Goal: Information Seeking & Learning: Learn about a topic

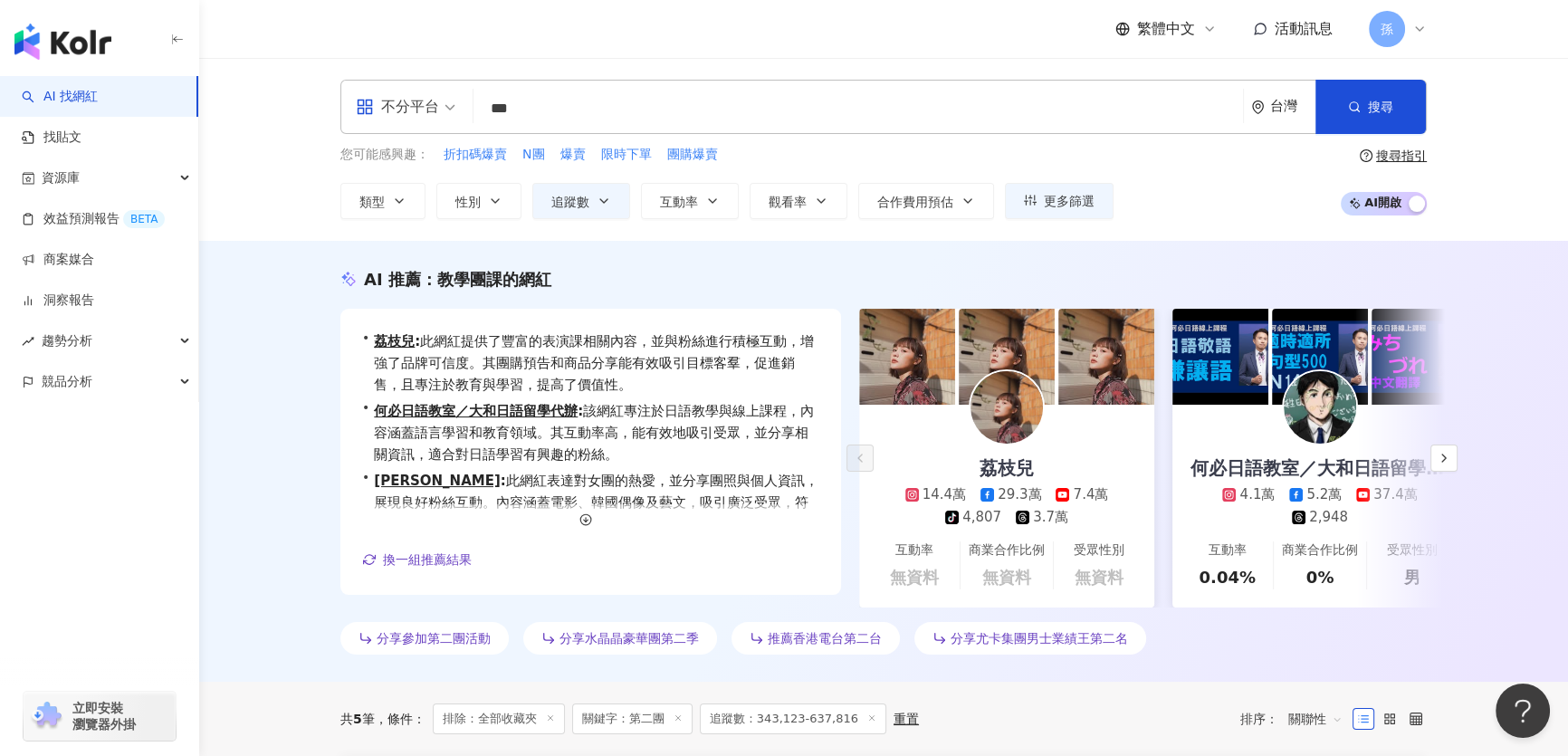
drag, startPoint x: 534, startPoint y: 105, endPoint x: 434, endPoint y: 116, distance: 100.6
click at [434, 116] on div "不分平台 *** 台灣 搜尋 7fc8ba72-5db7-41ad-b9ad-116a75ccf279 團購批發 110 追蹤者 絲打團購 1,345 追蹤者…" at bounding box center [884, 106] width 1087 height 54
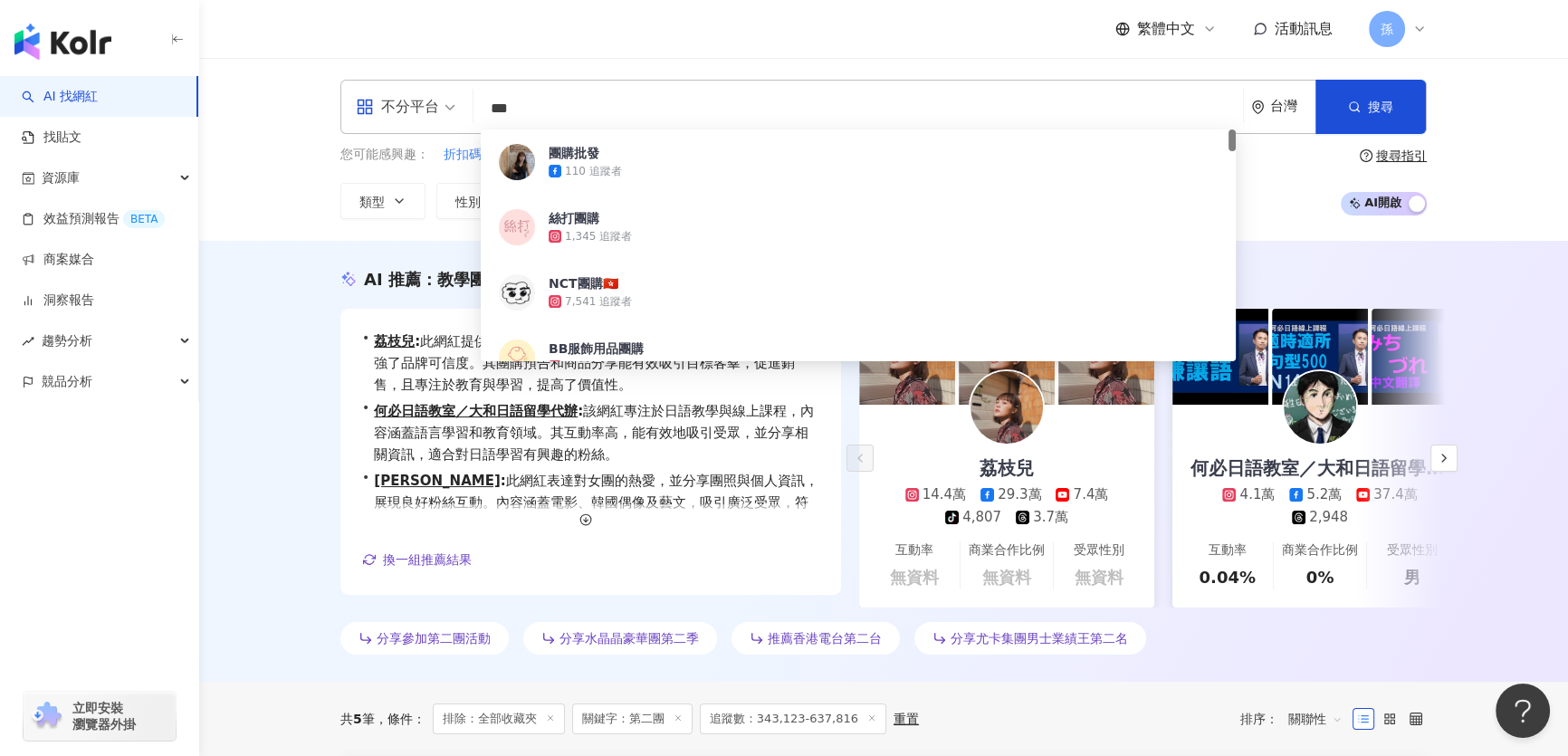
paste input "**"
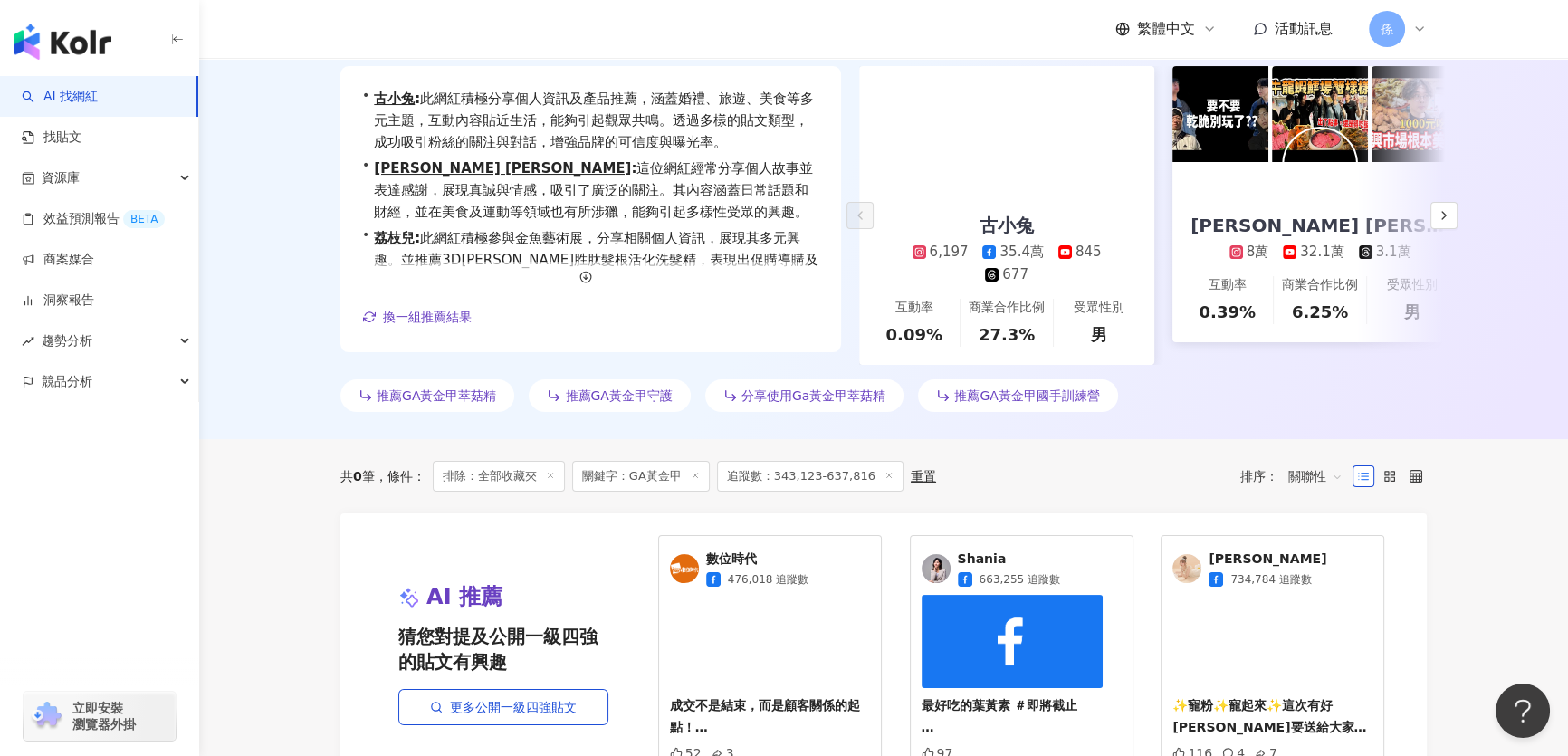
scroll to position [246, 0]
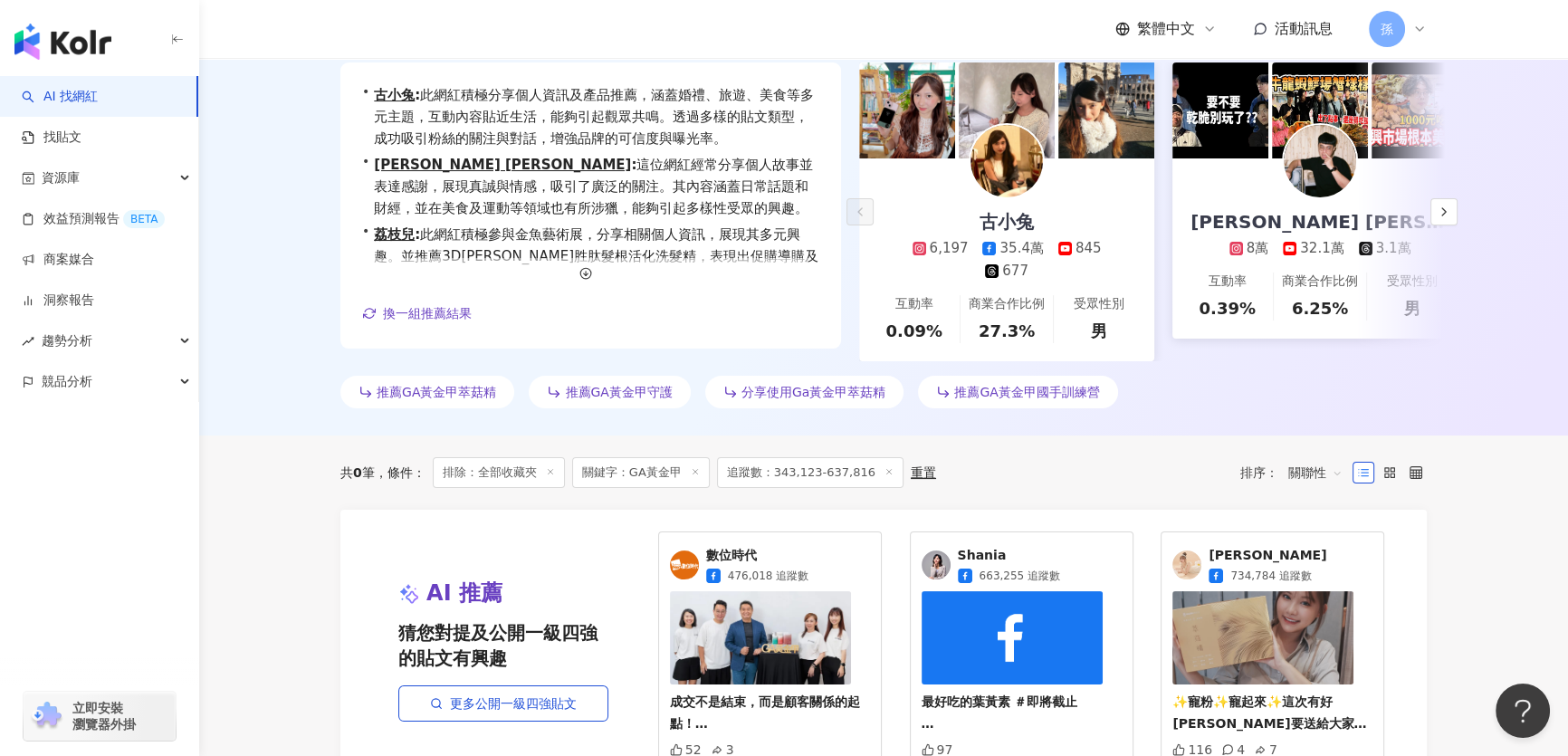
click at [553, 477] on icon at bounding box center [551, 472] width 9 height 9
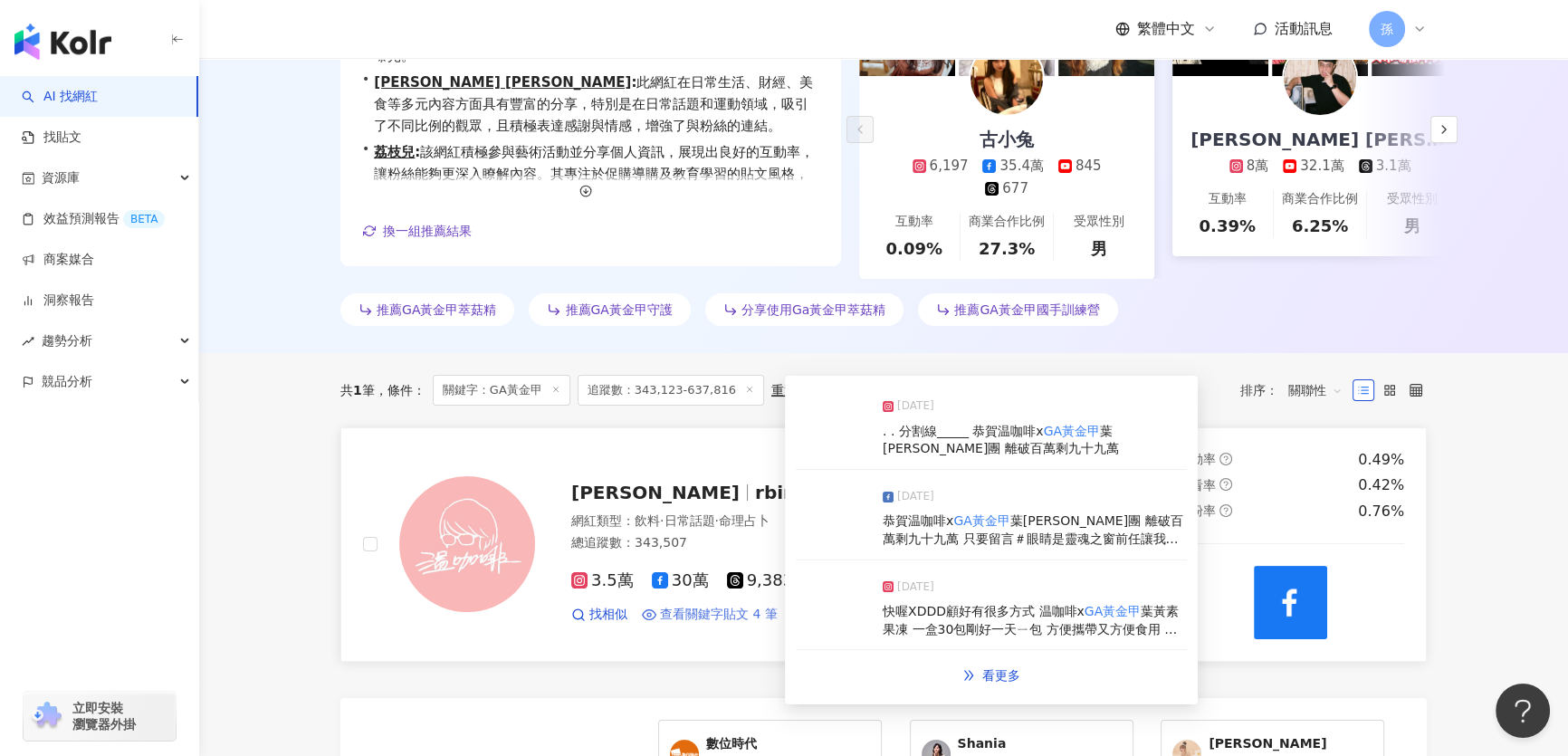
scroll to position [362, 0]
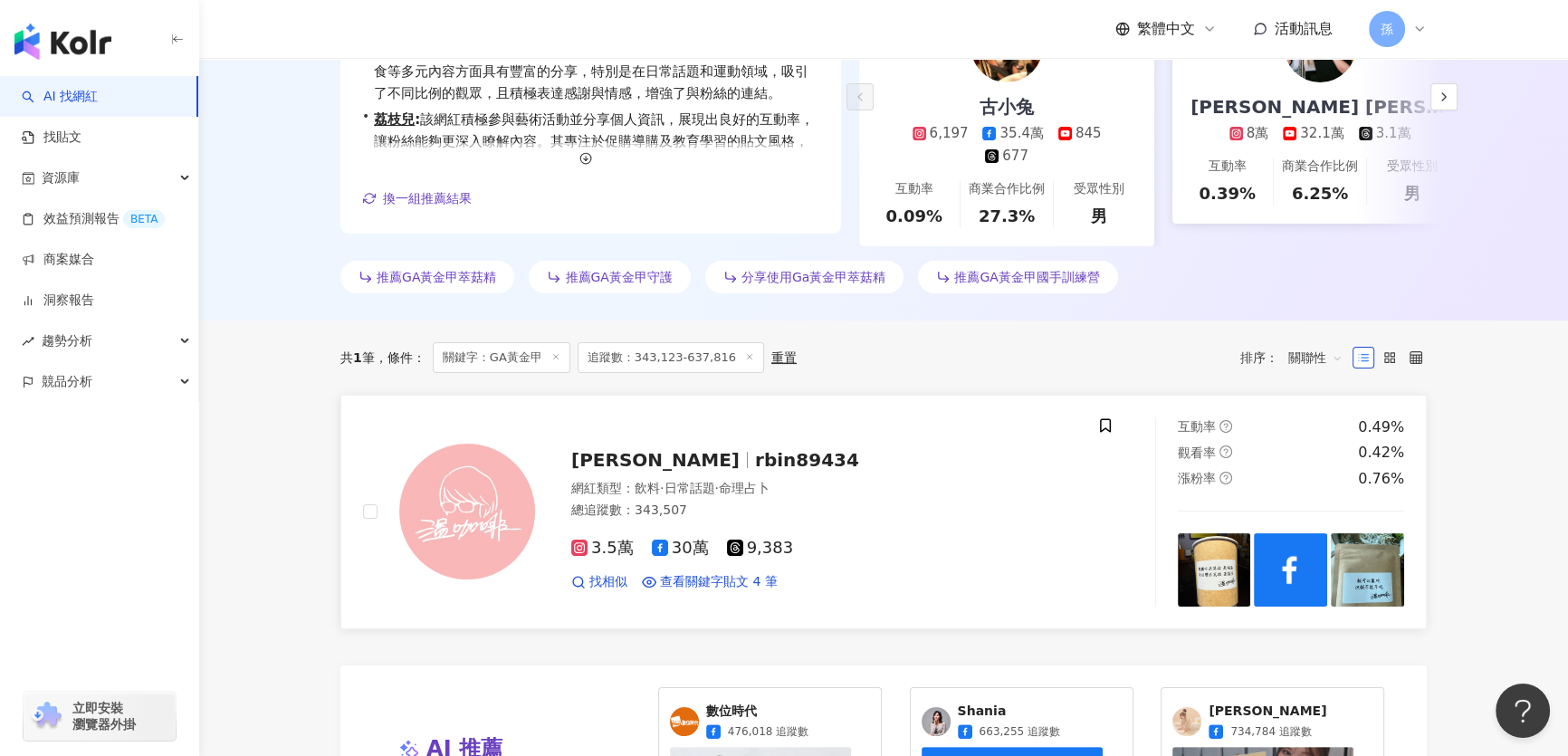
click at [755, 471] on span "rbin89434" at bounding box center [807, 460] width 104 height 22
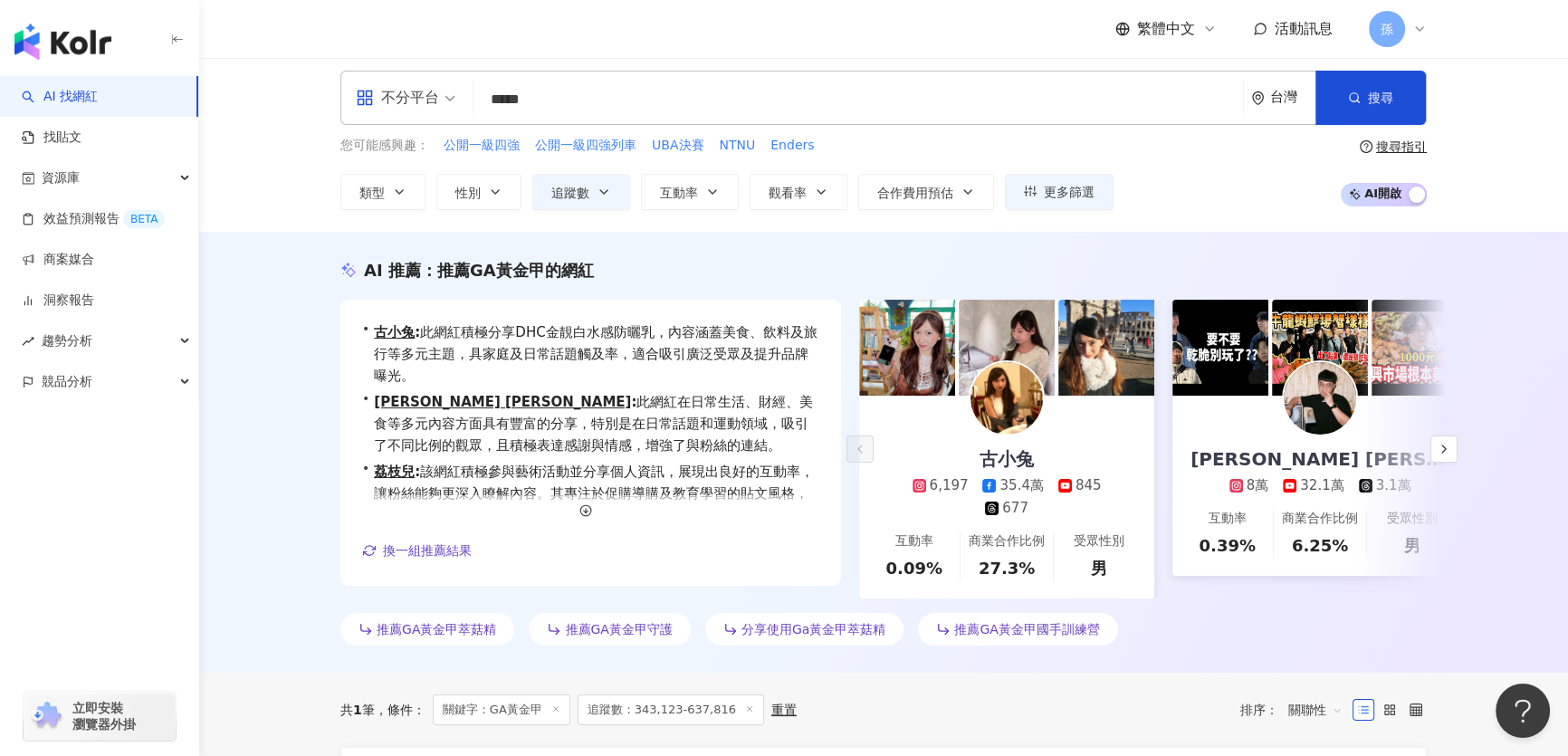
scroll to position [0, 0]
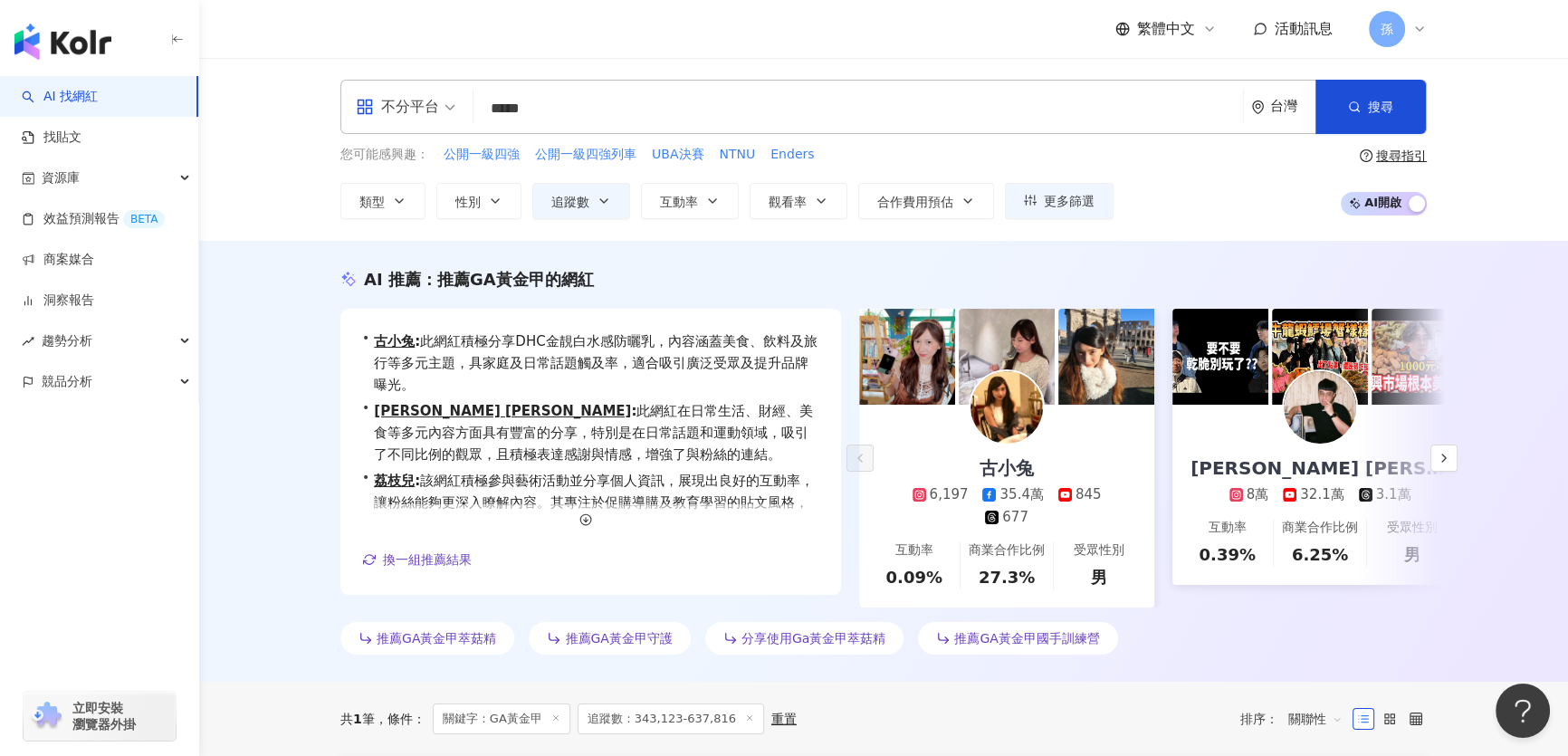
drag, startPoint x: 557, startPoint y: 111, endPoint x: 239, endPoint y: 101, distance: 318.2
click at [285, 109] on div "不分平台 ***** 台灣 搜尋 loading 搜尋名稱、敘述、貼文含有關鍵字 “ GA黃金甲 ” 的網紅 您可能感興趣： 公開一級四強 公開一級四強列車 …" at bounding box center [884, 149] width 1369 height 183
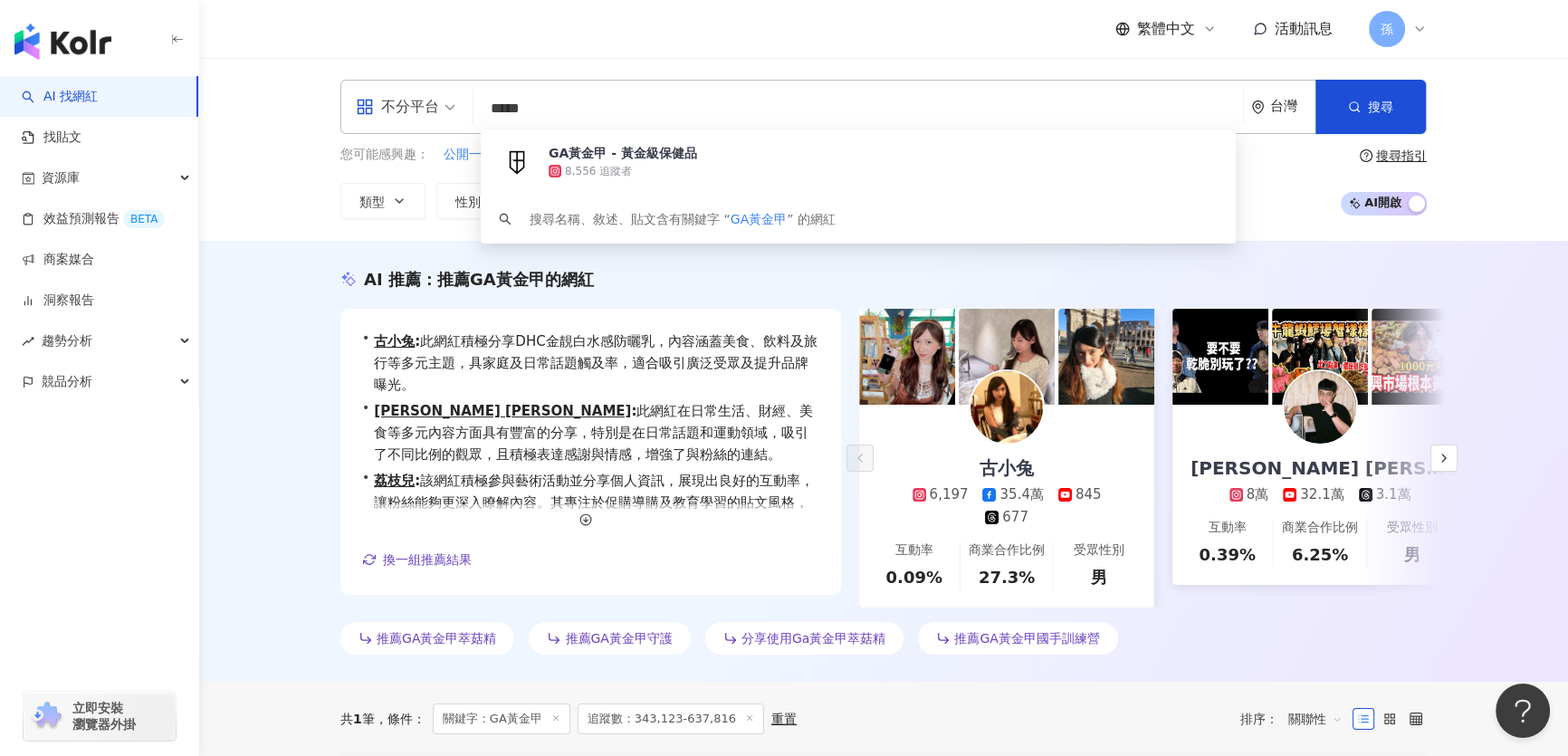
paste input "search"
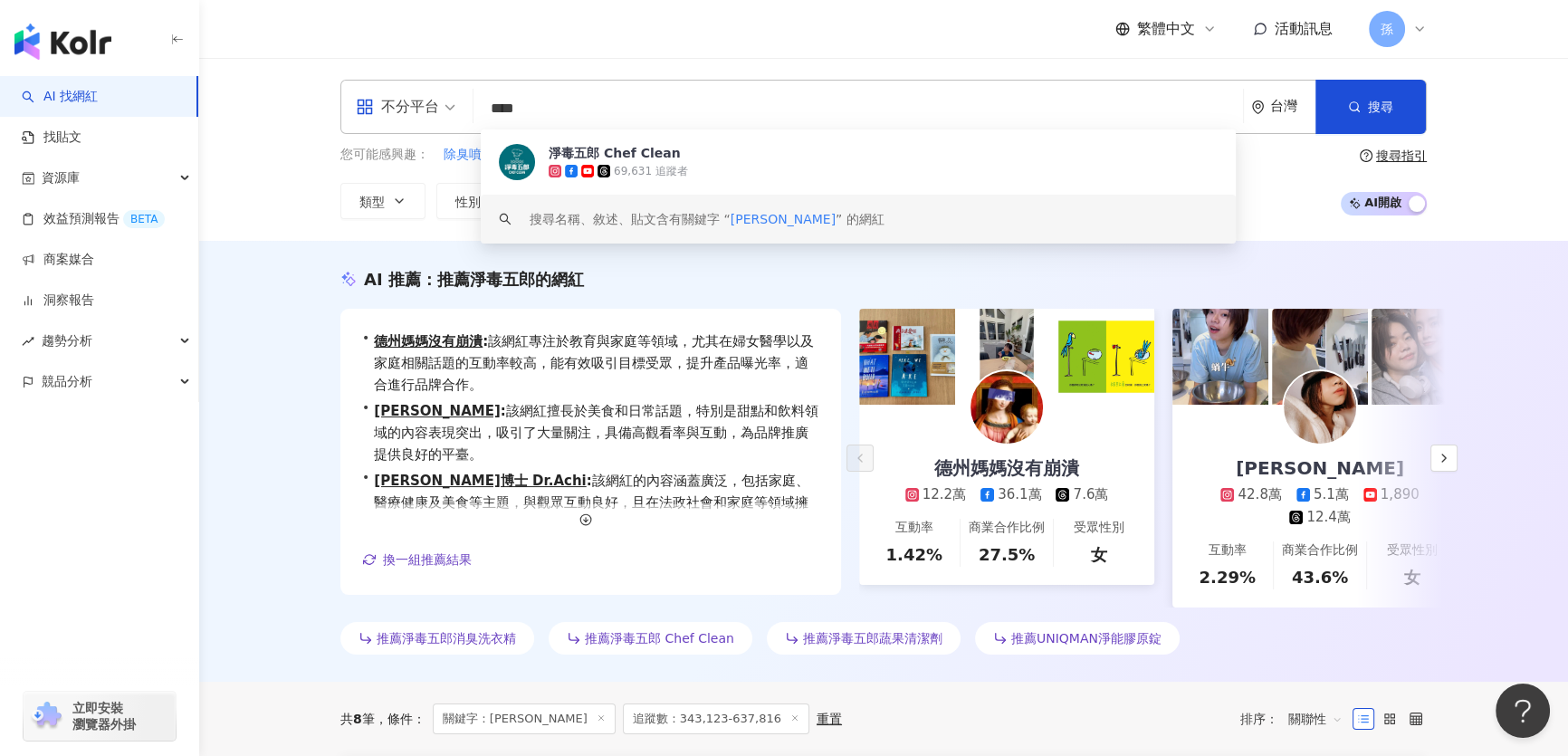
type input "****"
click at [1127, 268] on div "AI 推薦 ： 推薦淨毒五郎的網紅" at bounding box center [884, 279] width 1087 height 23
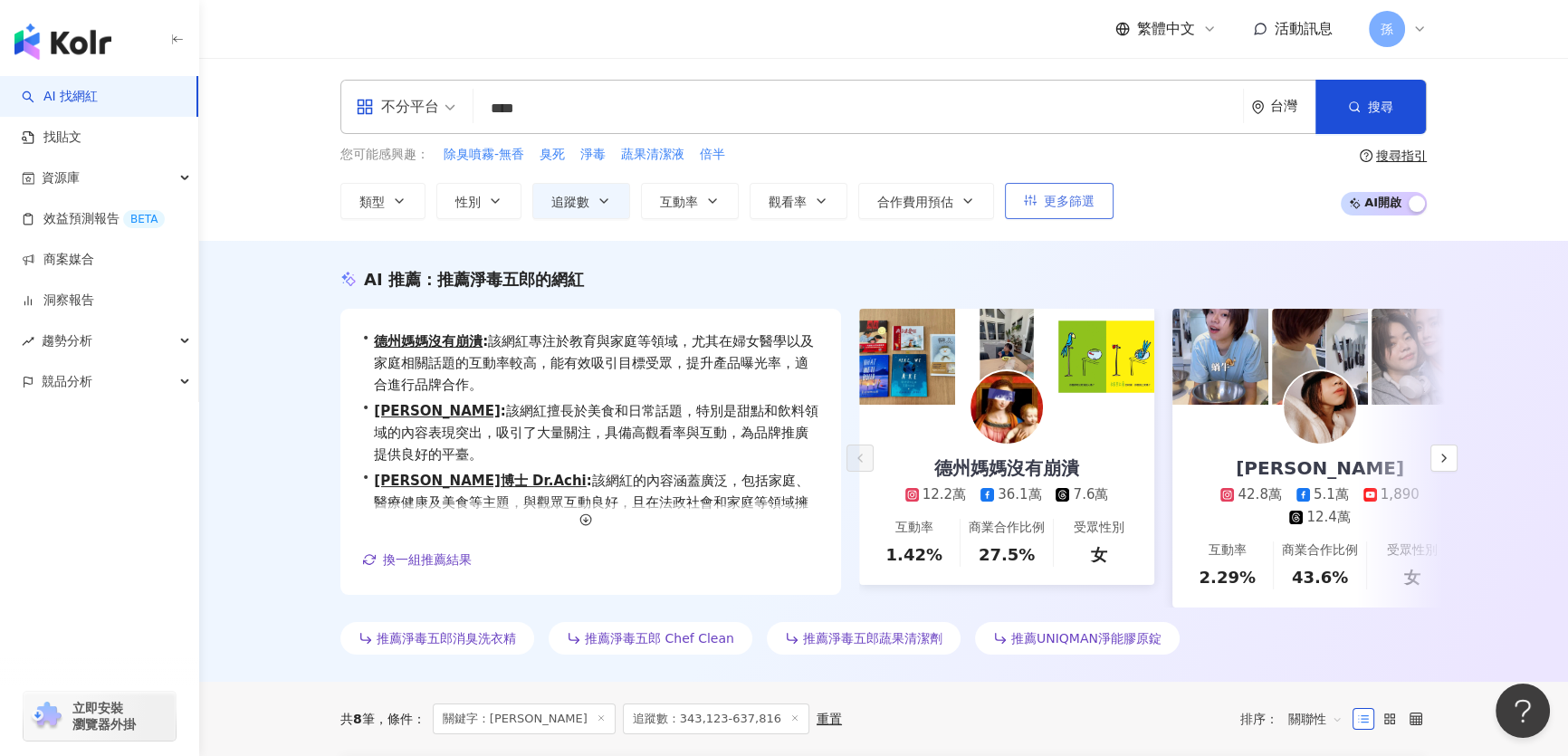
click at [1041, 200] on button "更多篩選" at bounding box center [1059, 201] width 109 height 37
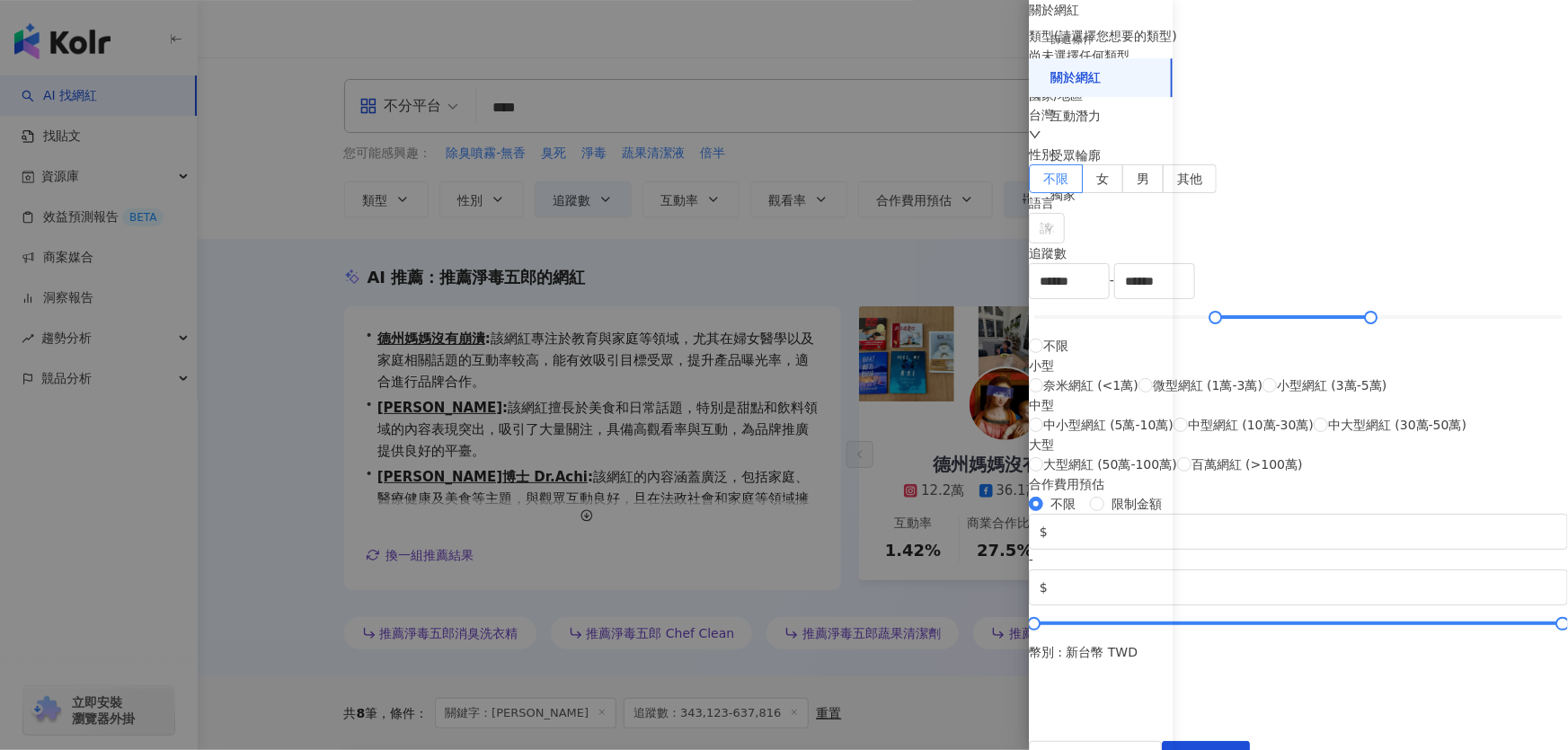
click at [902, 254] on div at bounding box center [784, 375] width 1568 height 750
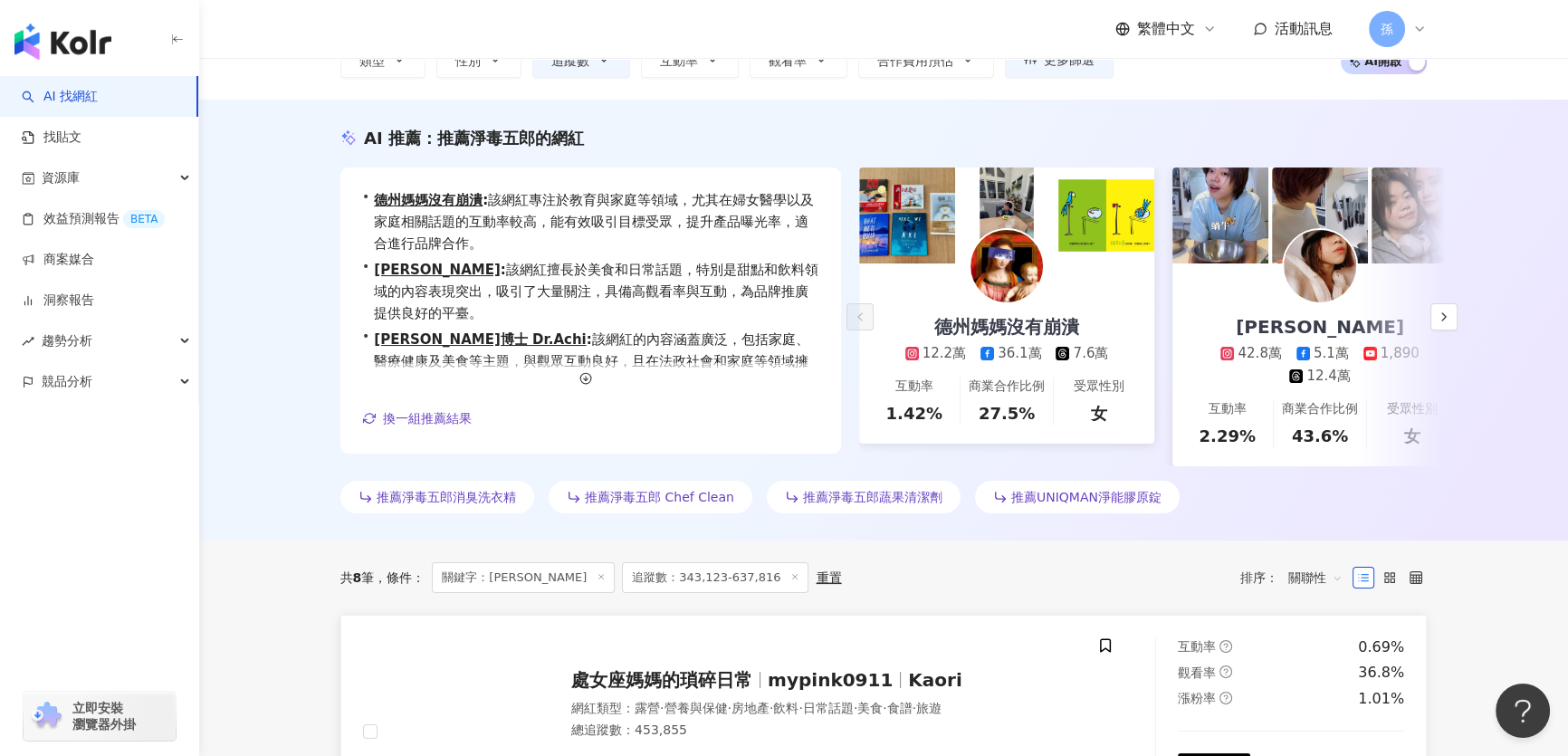
scroll to position [329, 0]
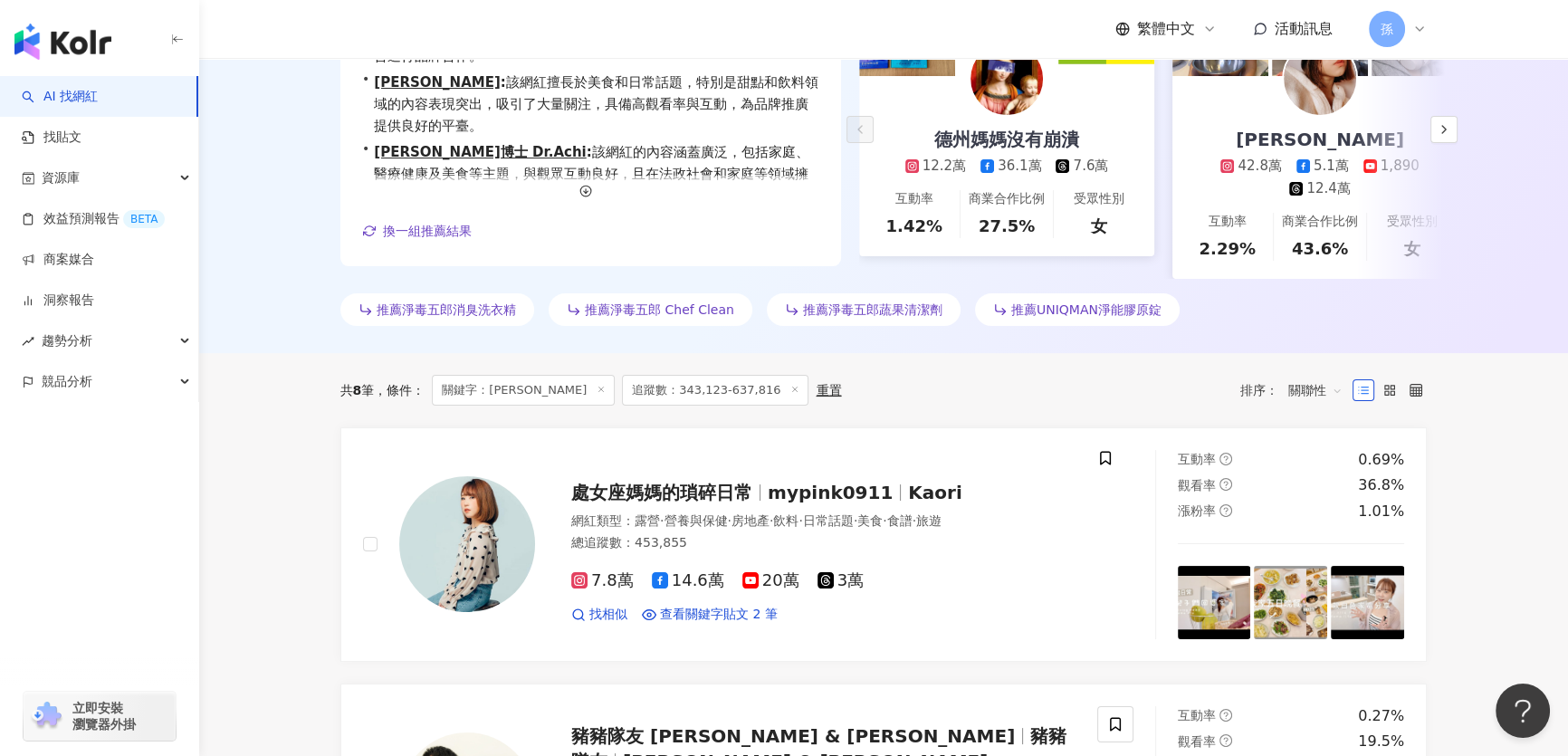
click at [792, 392] on line at bounding box center [794, 389] width 5 height 5
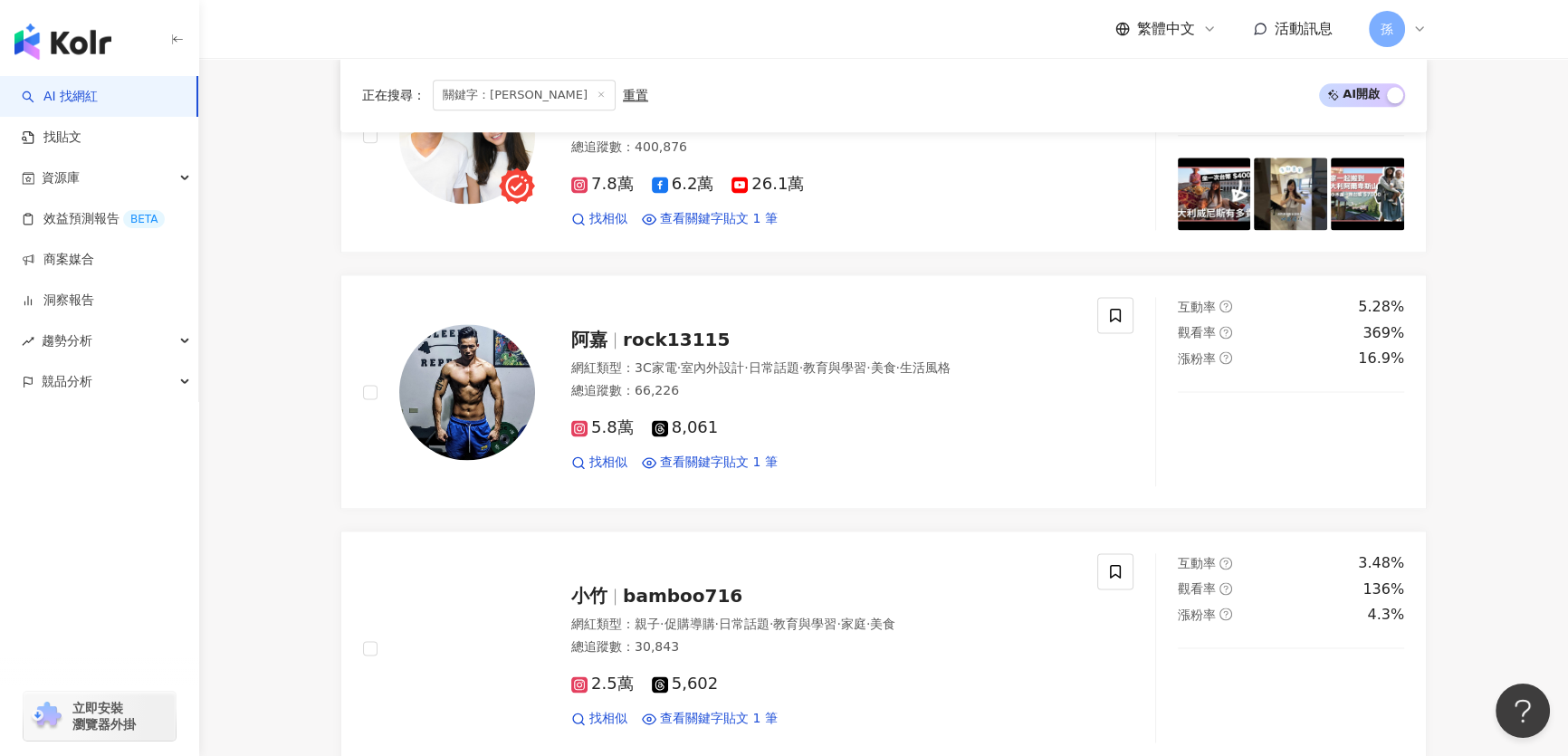
scroll to position [3214, 0]
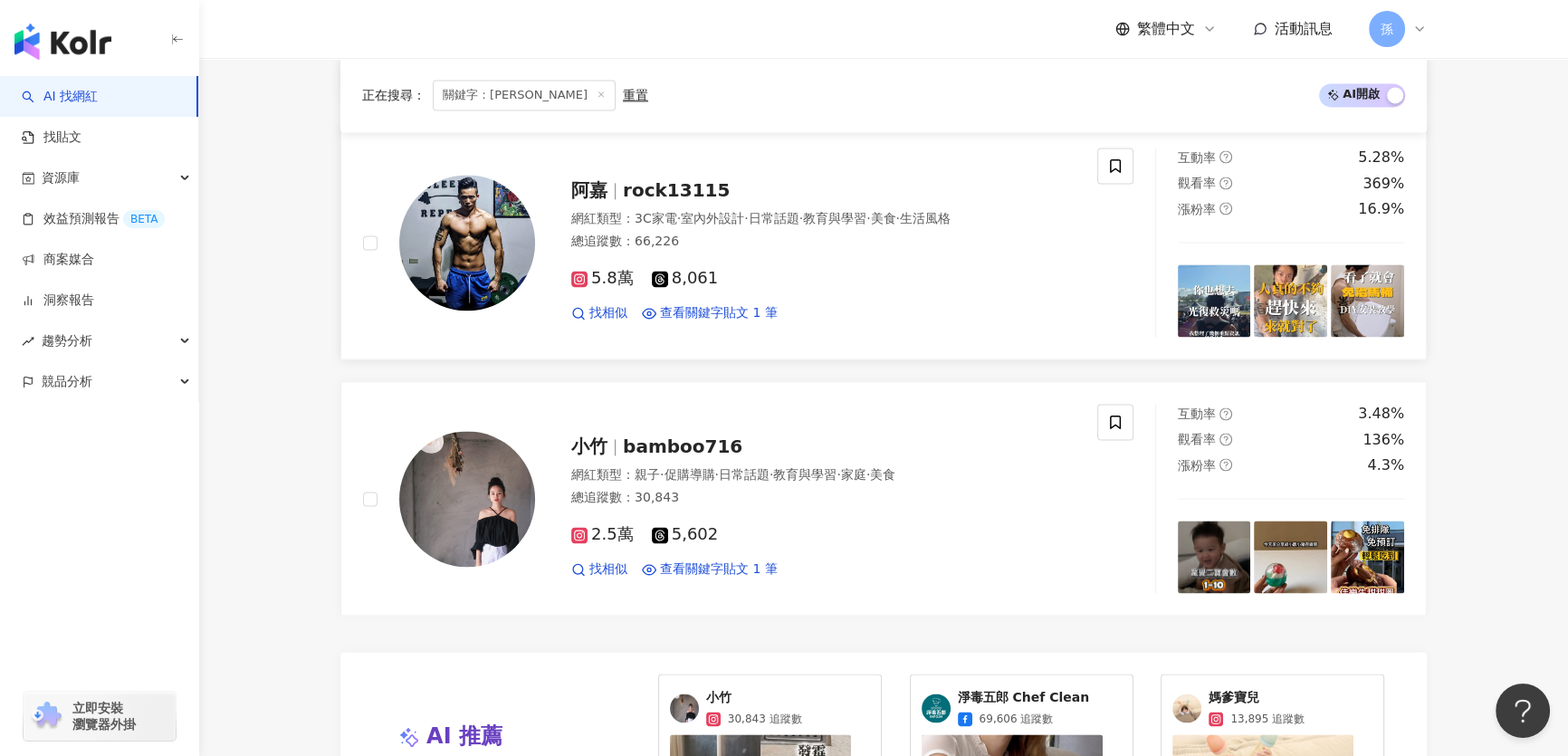
click at [672, 186] on span "rock13115" at bounding box center [676, 190] width 107 height 22
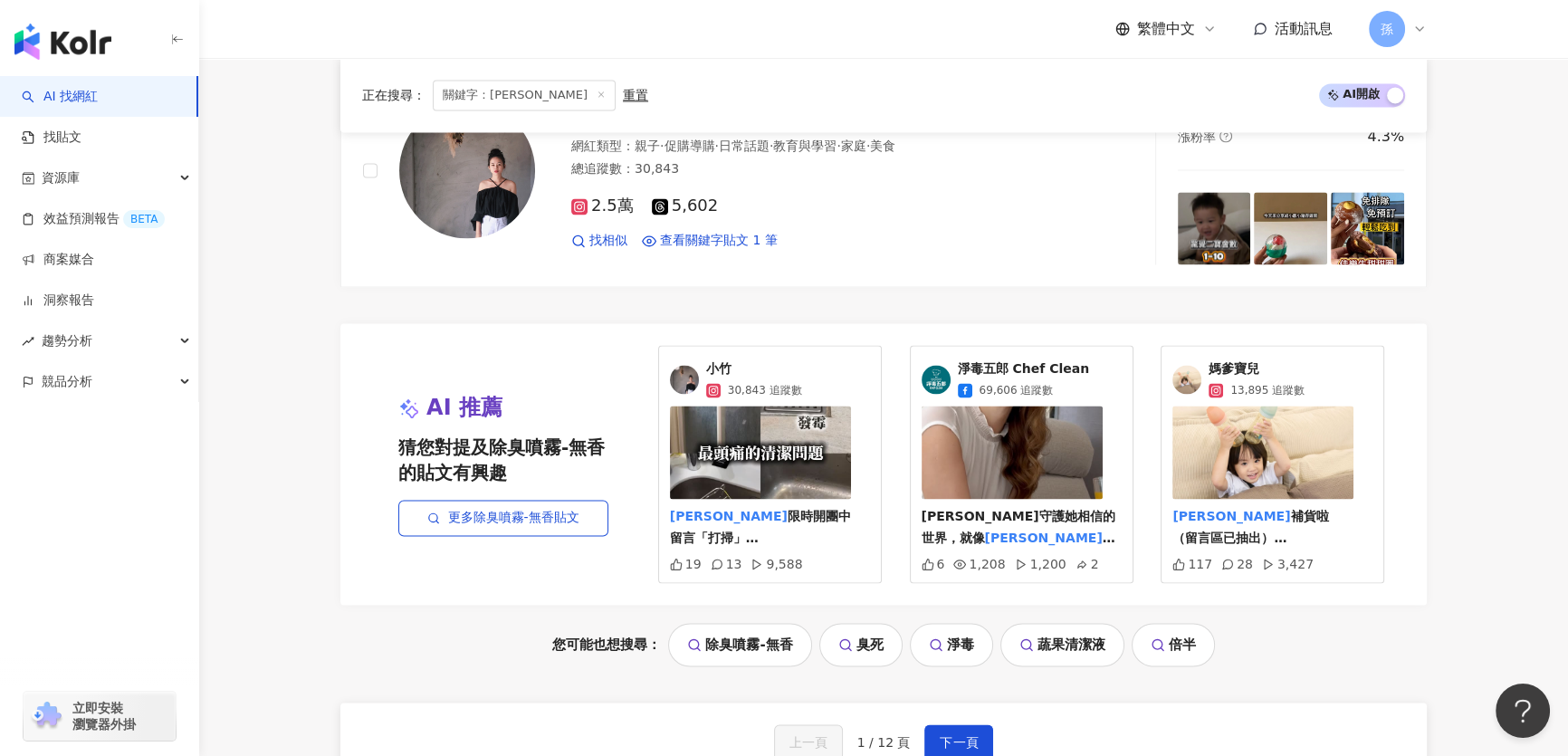
scroll to position [3791, 0]
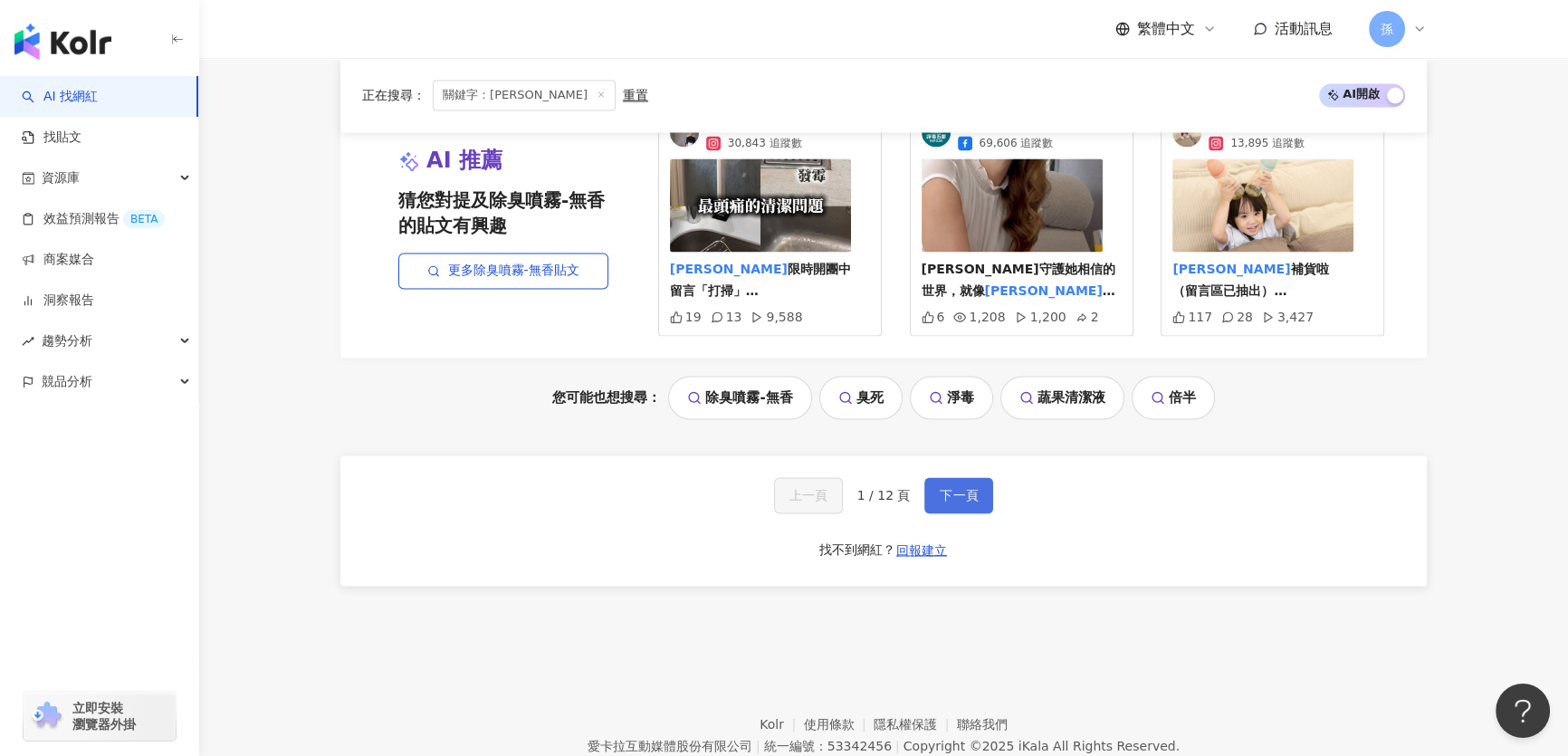
click at [952, 490] on span "下一頁" at bounding box center [959, 495] width 38 height 15
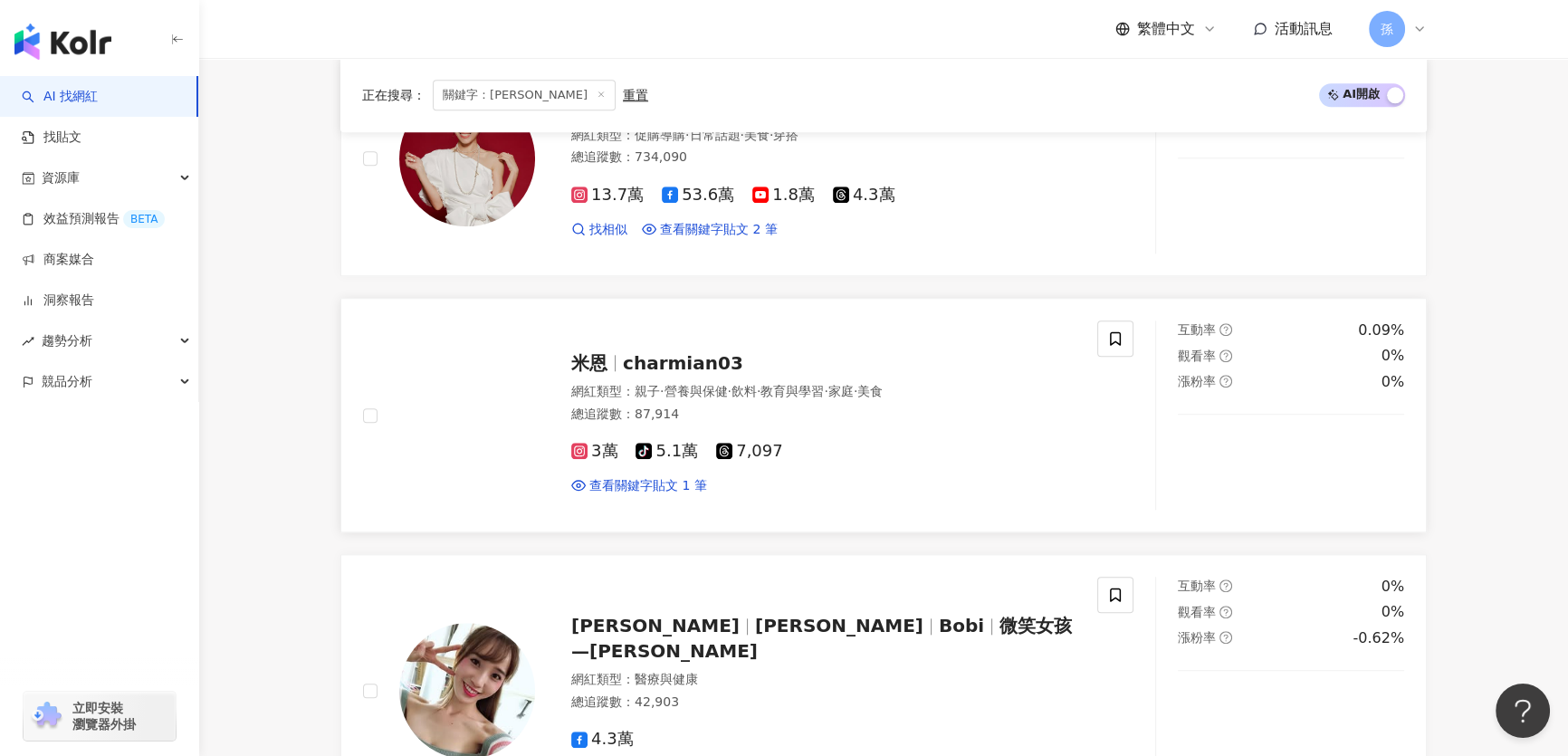
scroll to position [2260, 0]
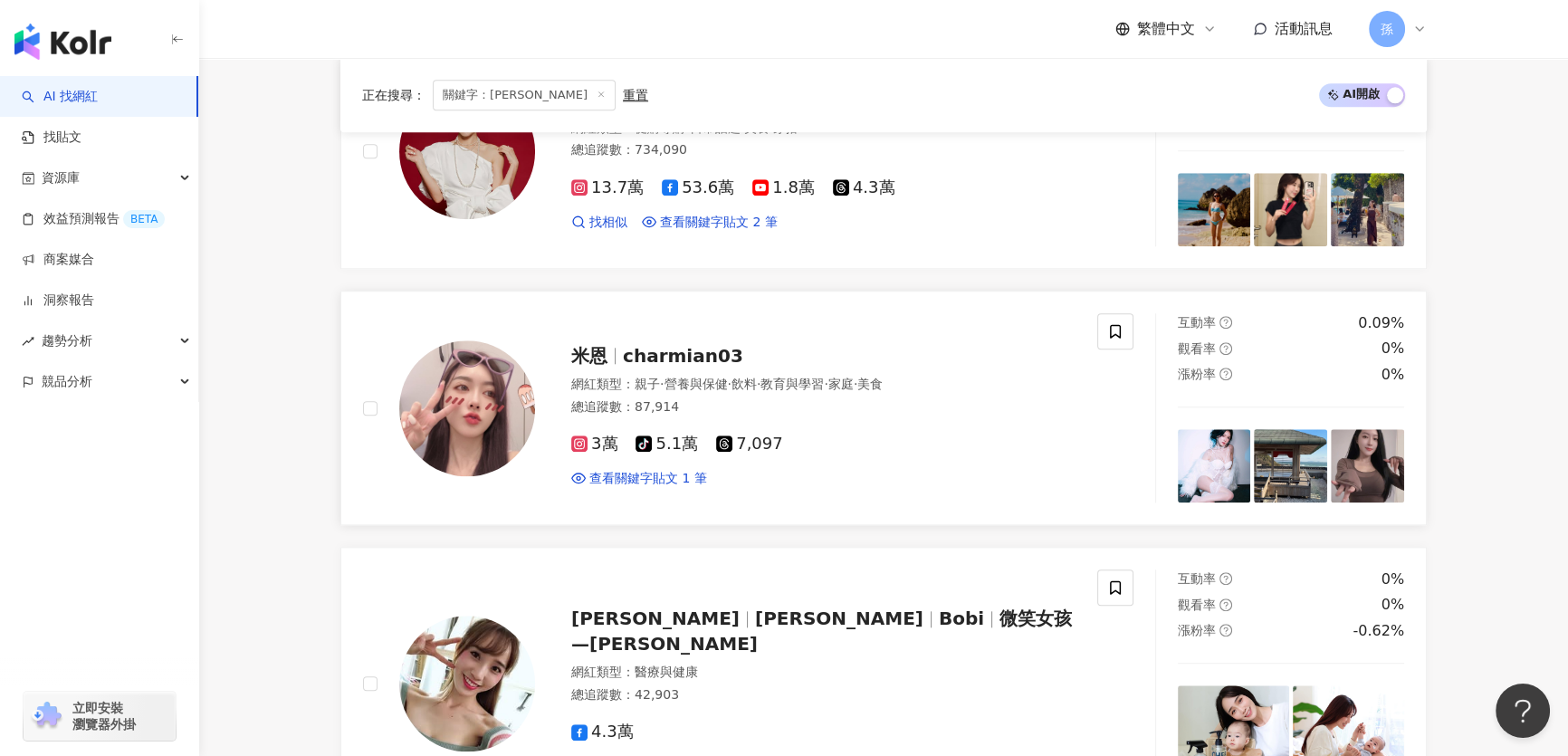
click at [631, 357] on span "charmian03" at bounding box center [683, 356] width 121 height 22
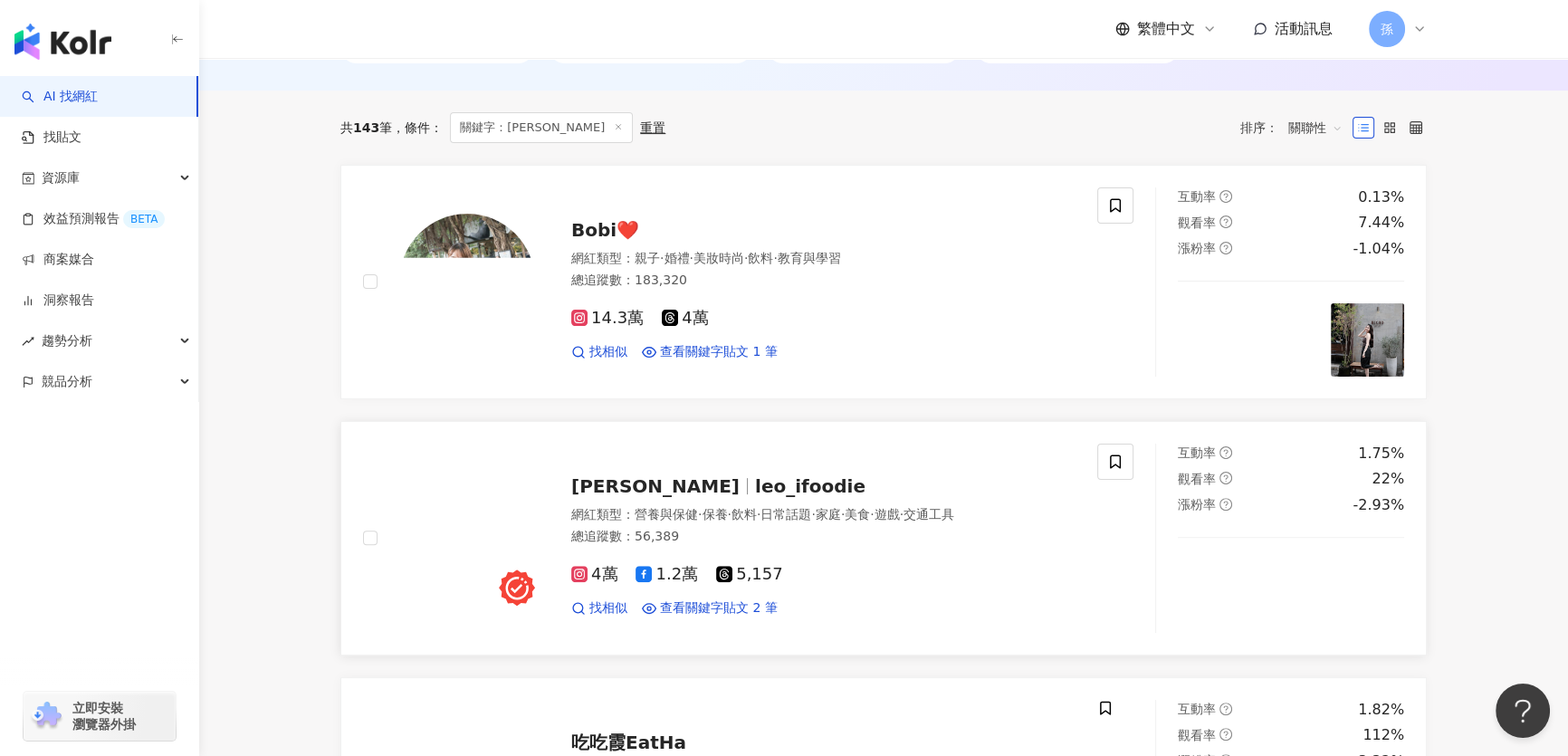
scroll to position [613, 0]
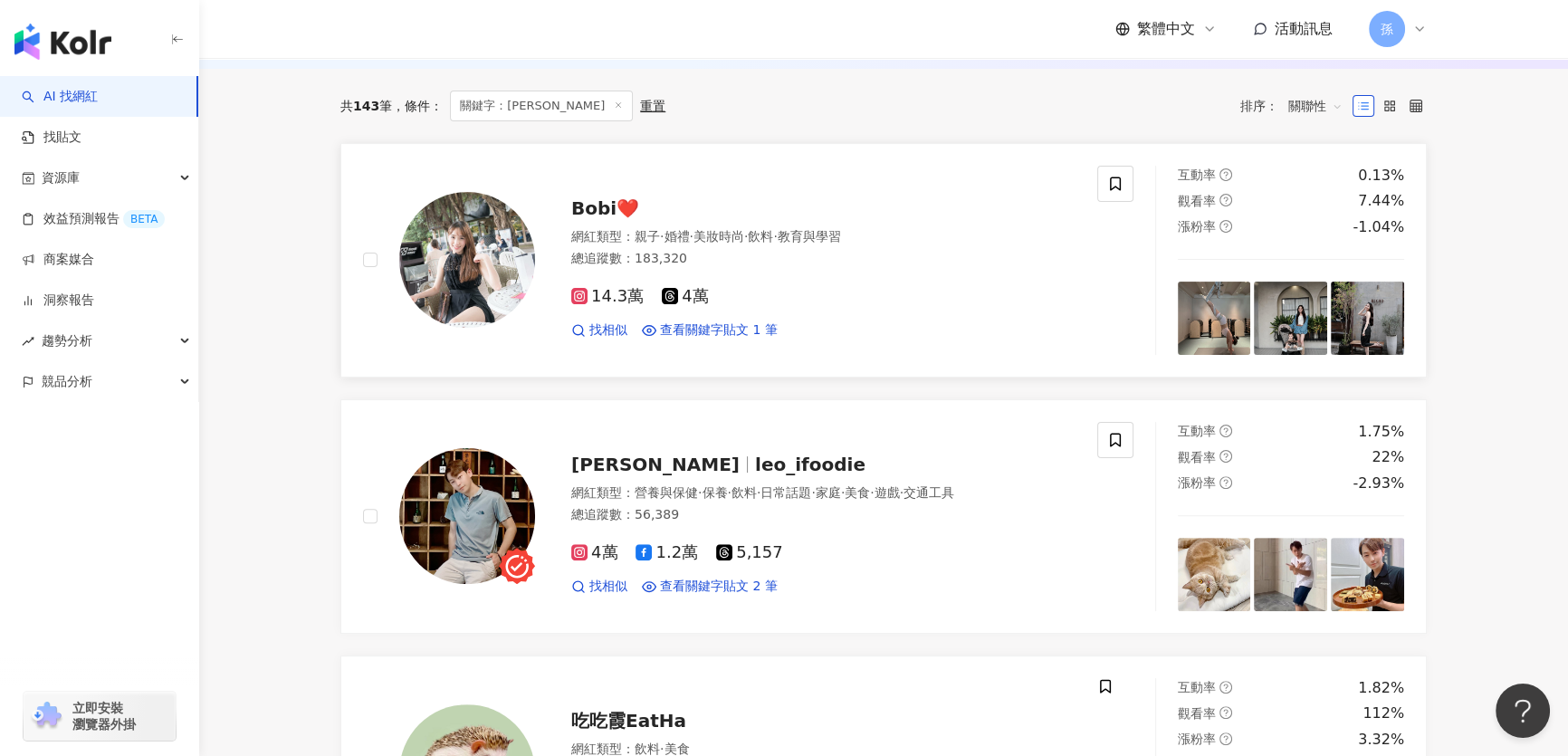
click at [596, 216] on span "Bobi❤️" at bounding box center [605, 209] width 68 height 22
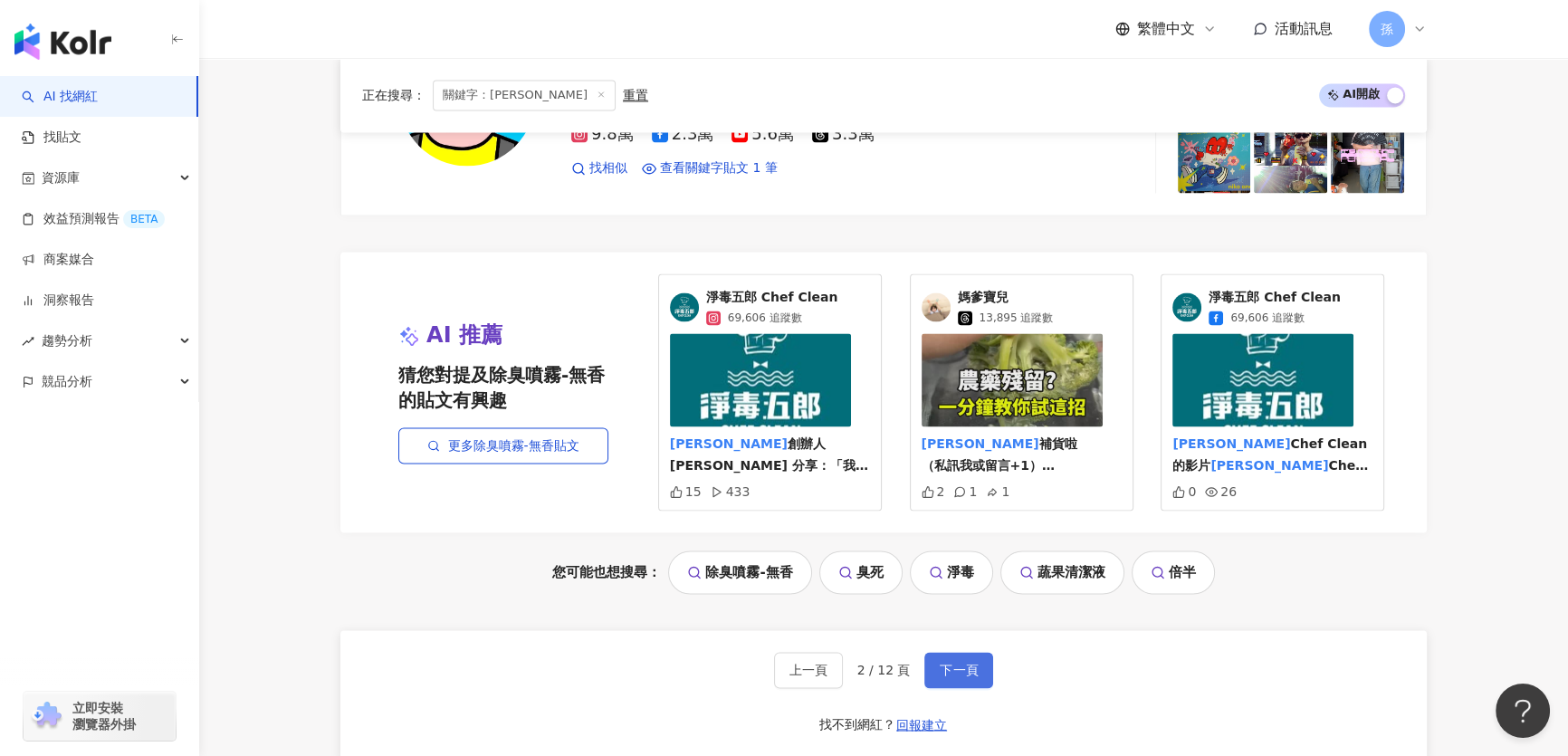
scroll to position [3742, 0]
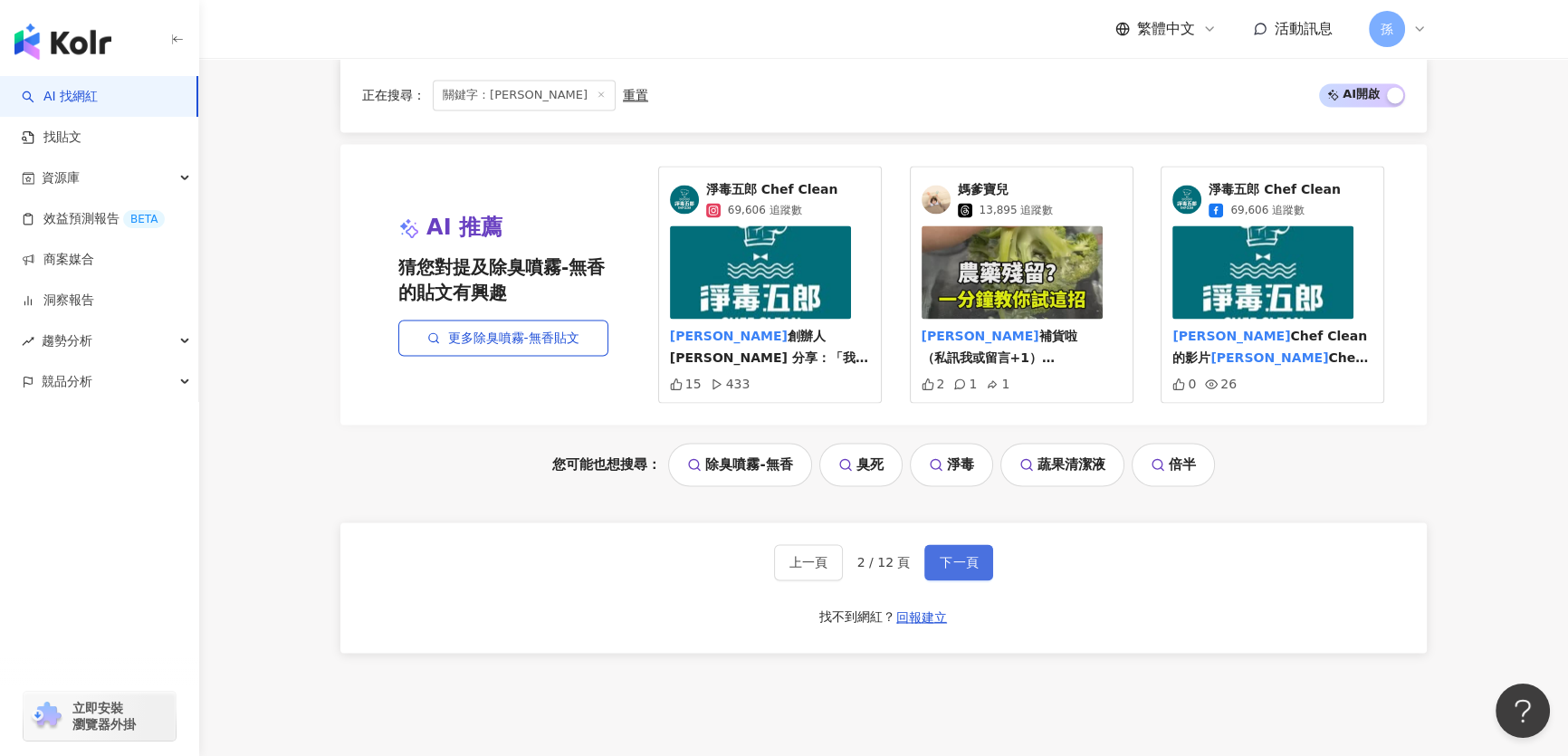
click at [969, 560] on button "下一頁" at bounding box center [958, 563] width 69 height 37
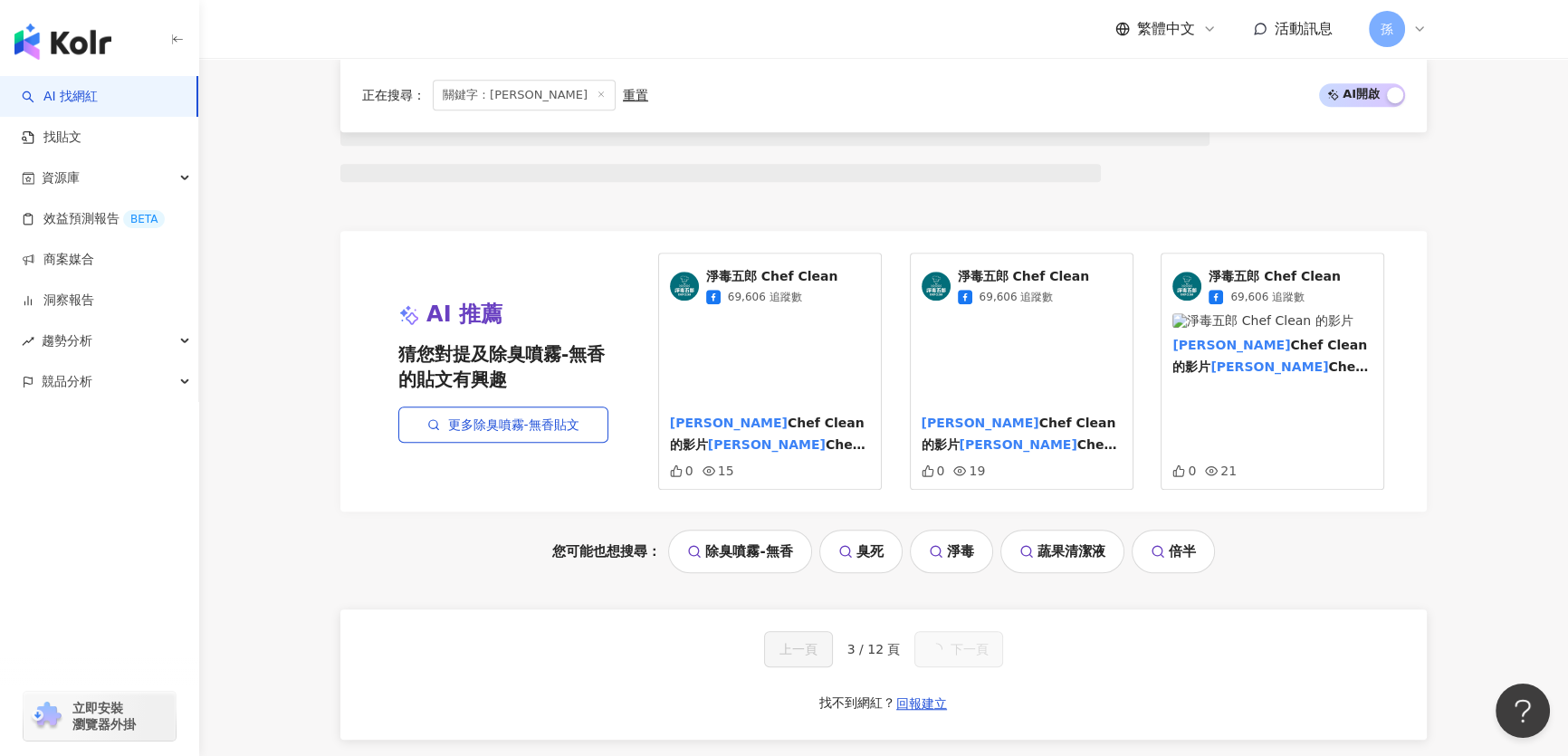
scroll to position [1728, 0]
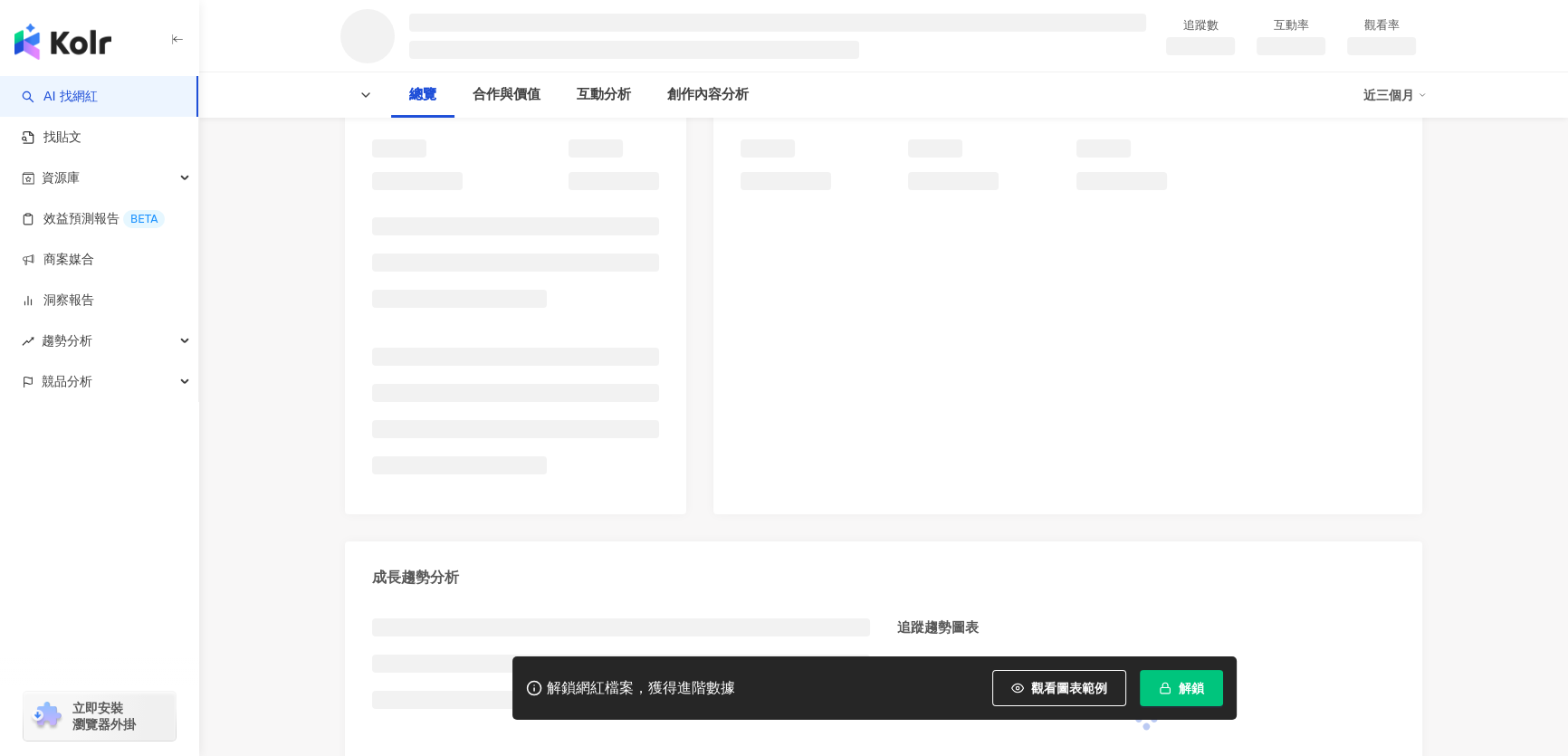
scroll to position [246, 0]
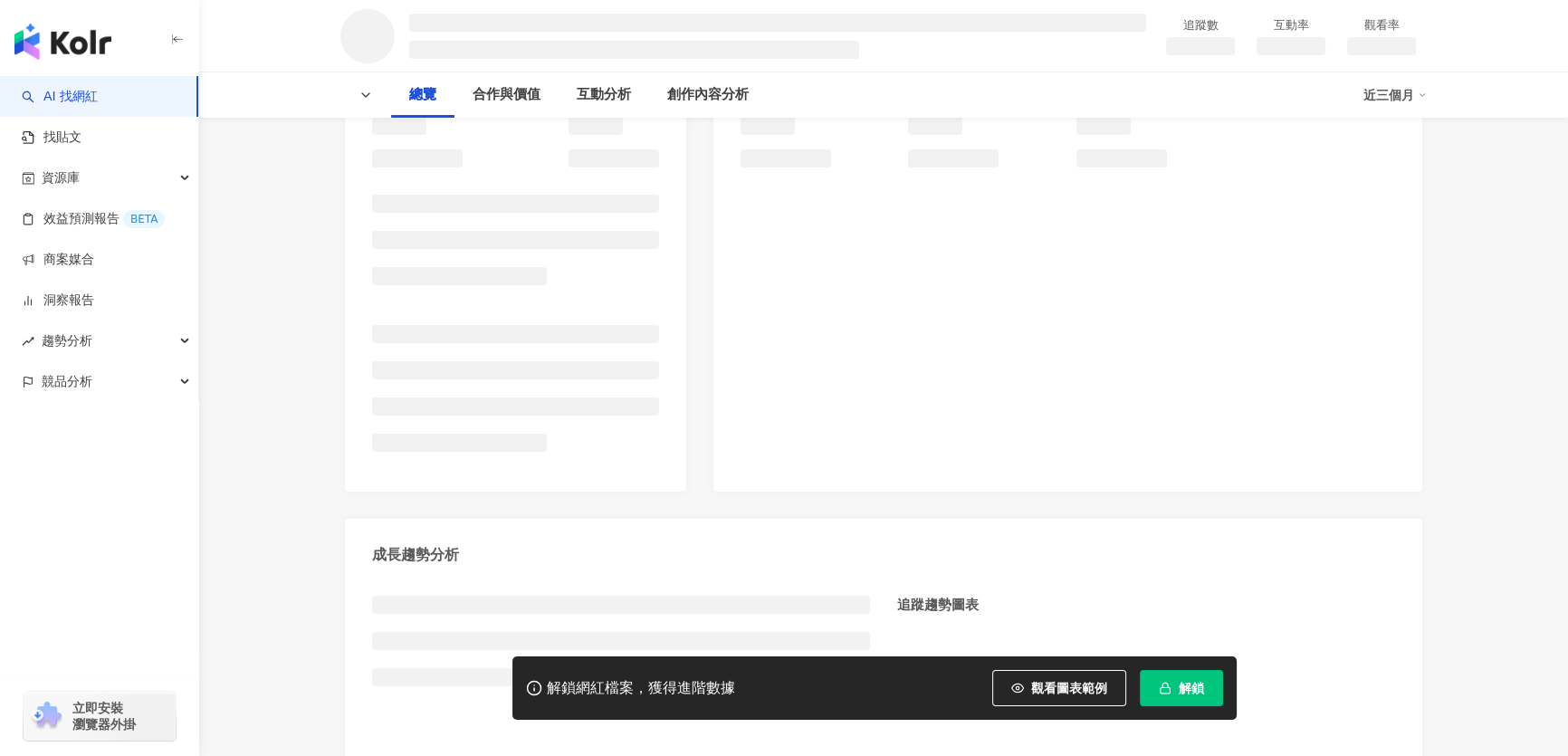
scroll to position [358, 0]
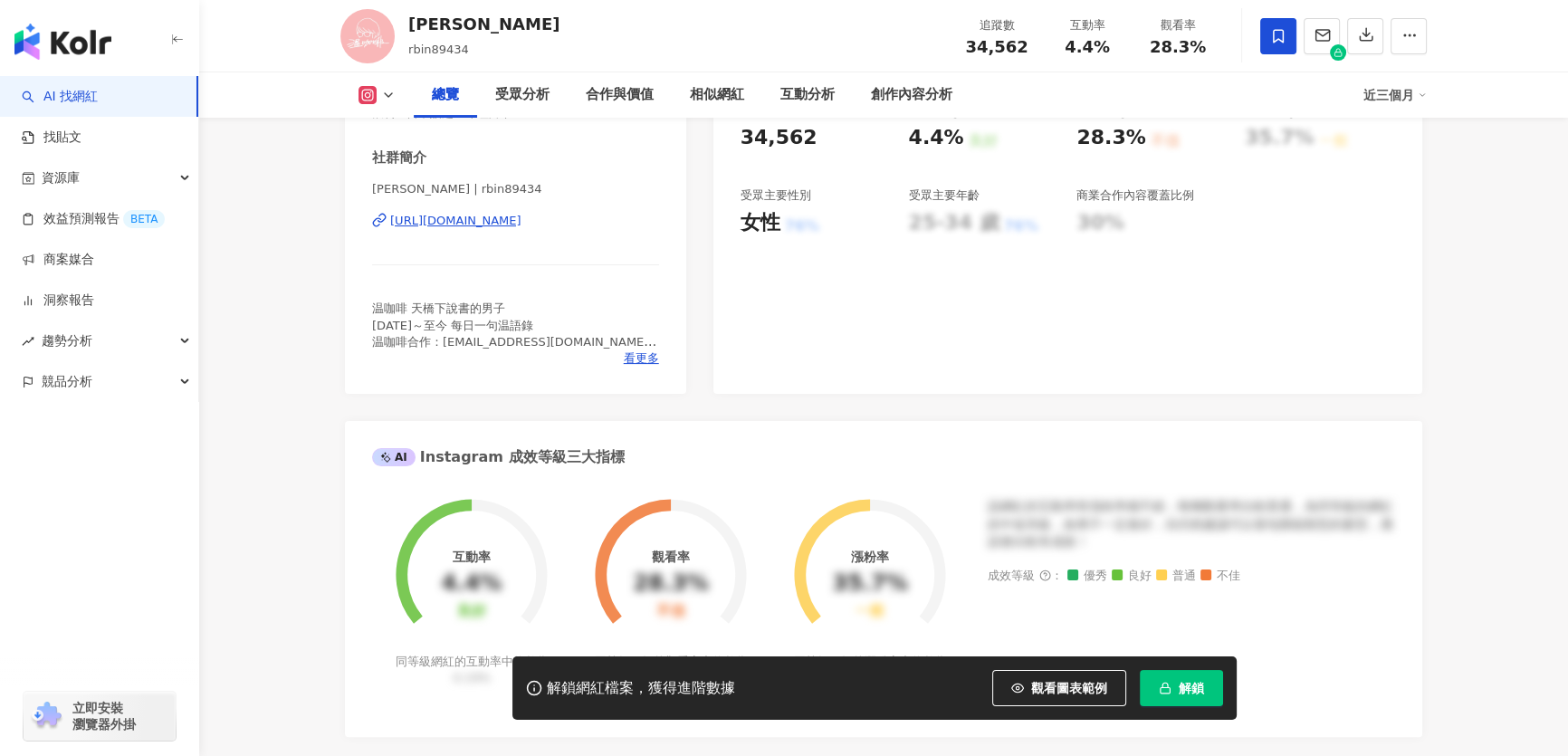
click at [467, 229] on div "https://www.instagram.com/rbin89434/" at bounding box center [456, 221] width 132 height 16
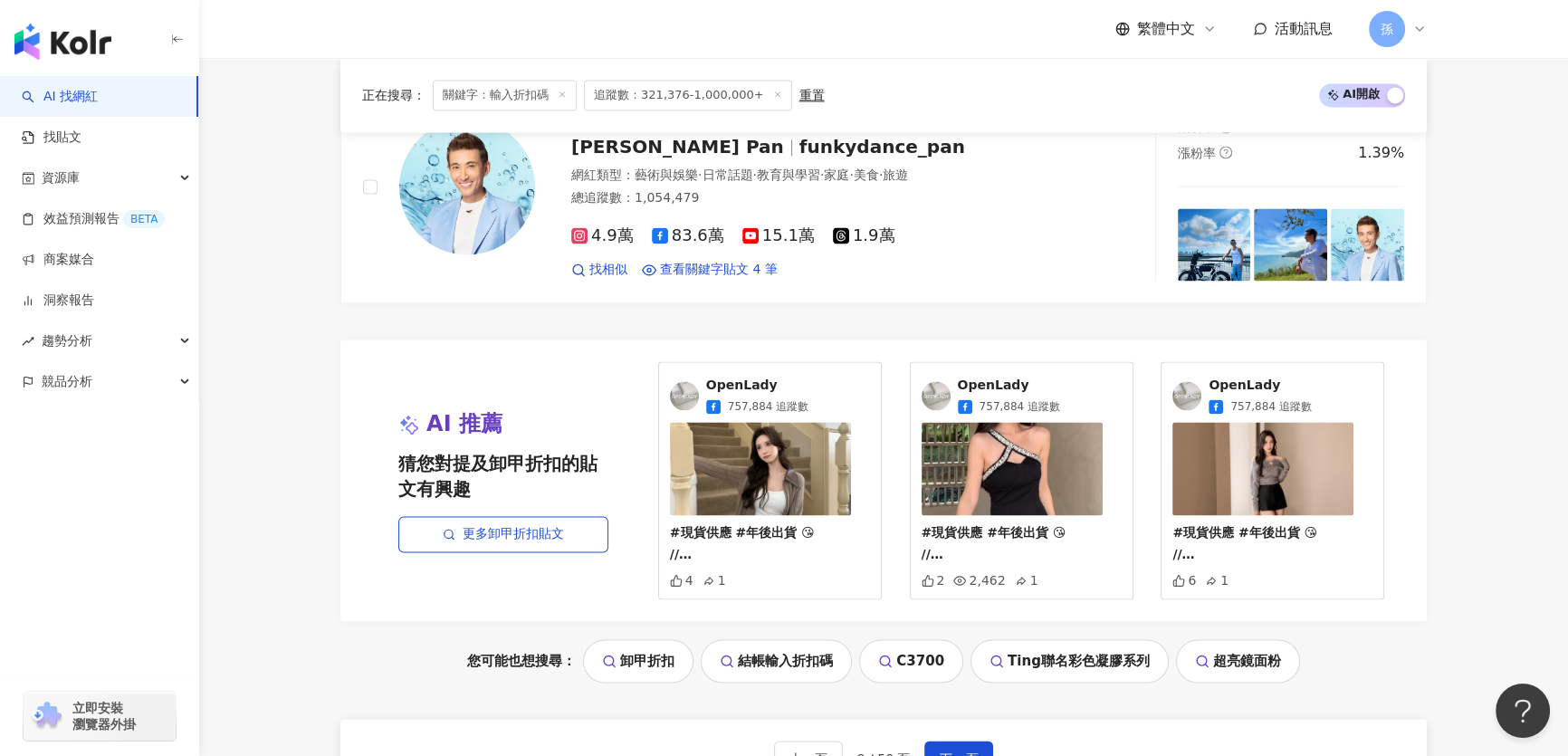
scroll to position [3505, 0]
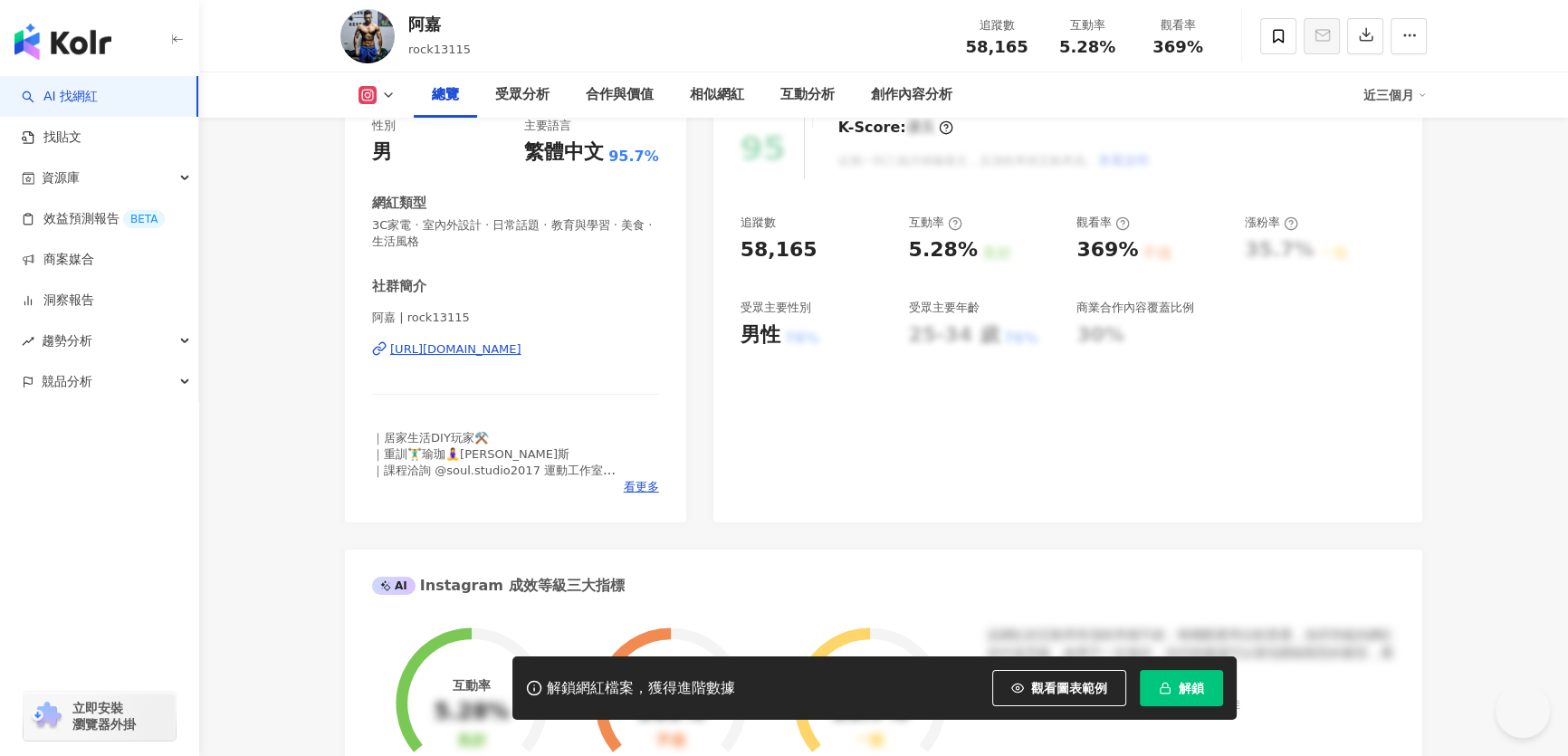
scroll to position [246, 0]
click at [425, 341] on div "https://www.instagram.com/rock13115/" at bounding box center [456, 349] width 132 height 16
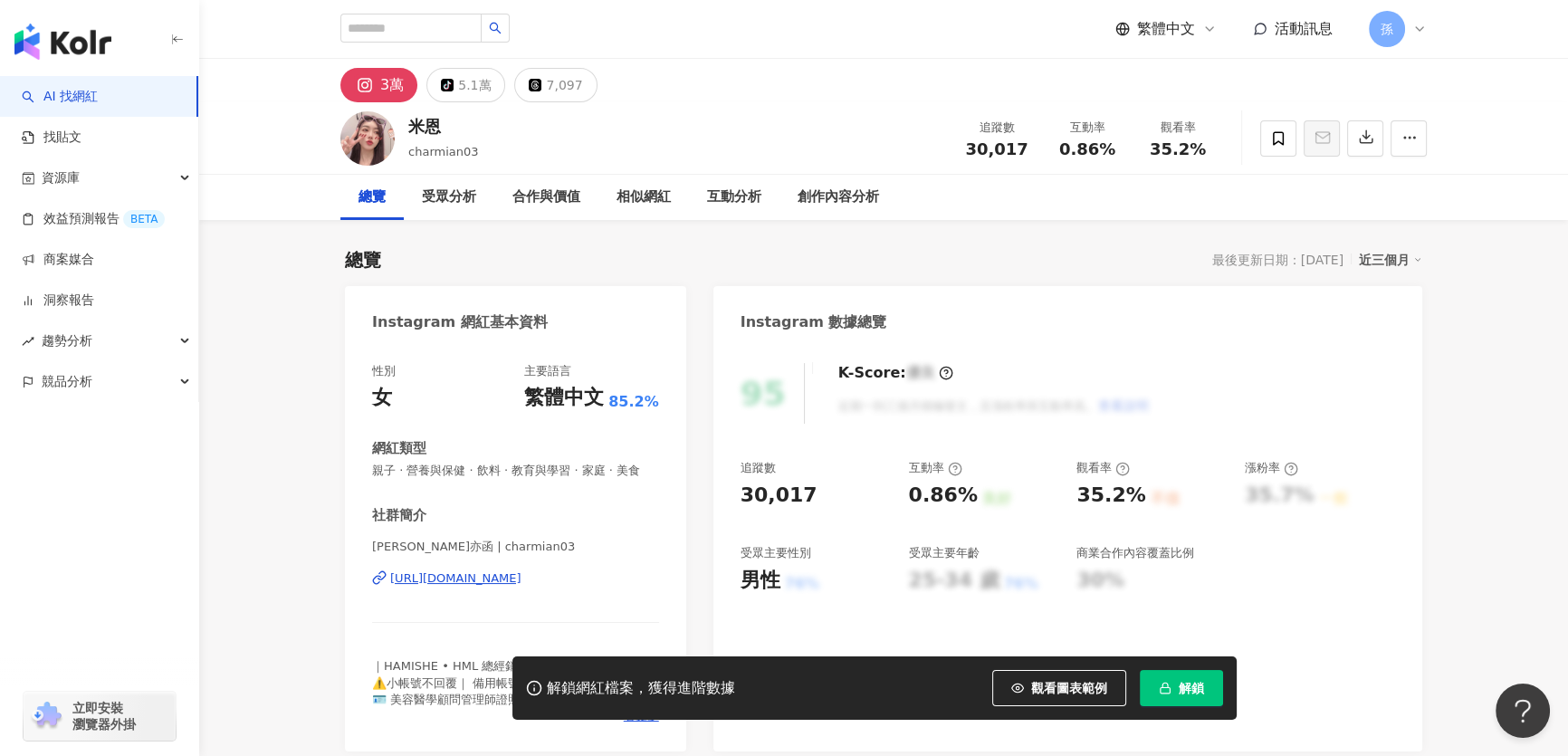
click at [443, 587] on div "[URL][DOMAIN_NAME]" at bounding box center [456, 579] width 132 height 16
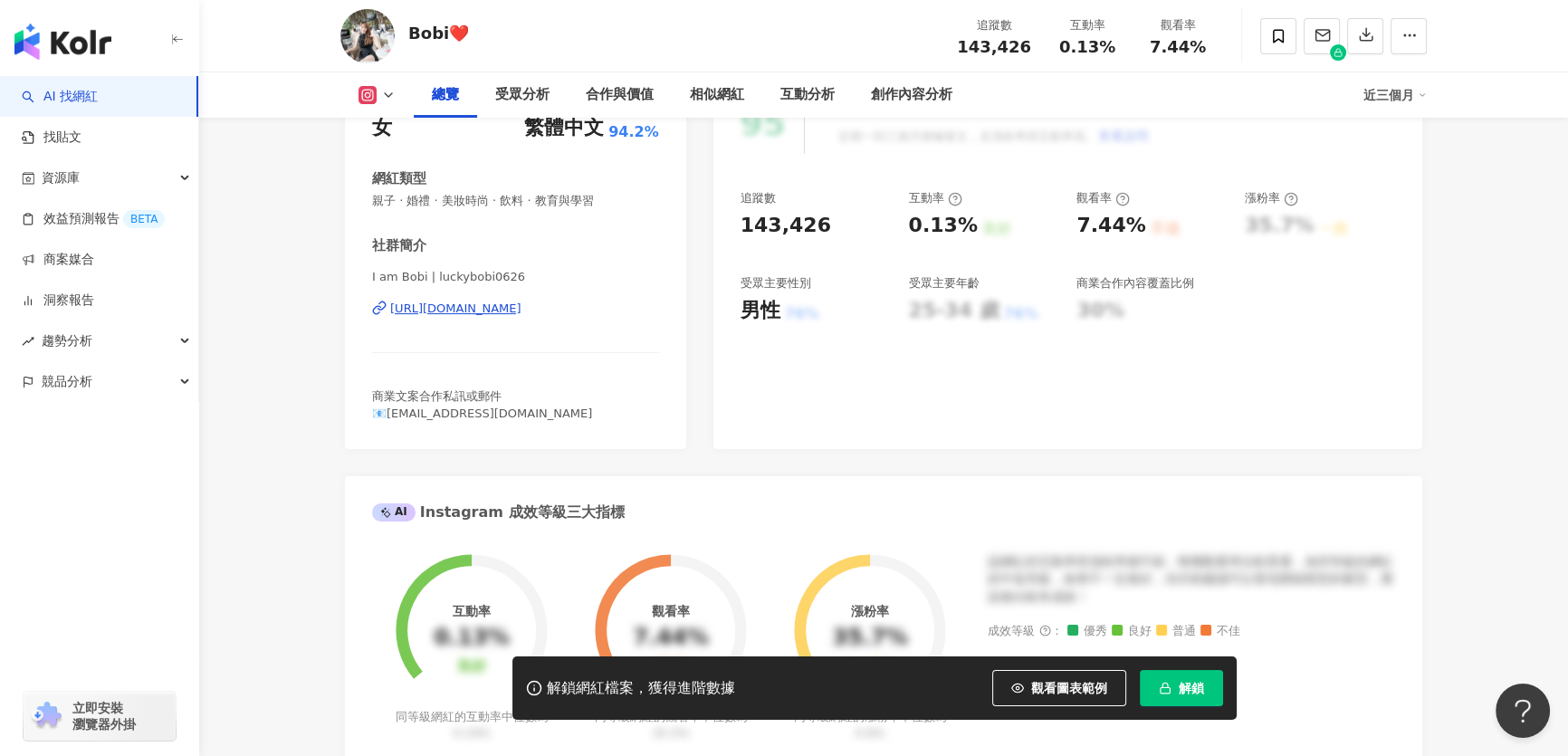
scroll to position [329, 0]
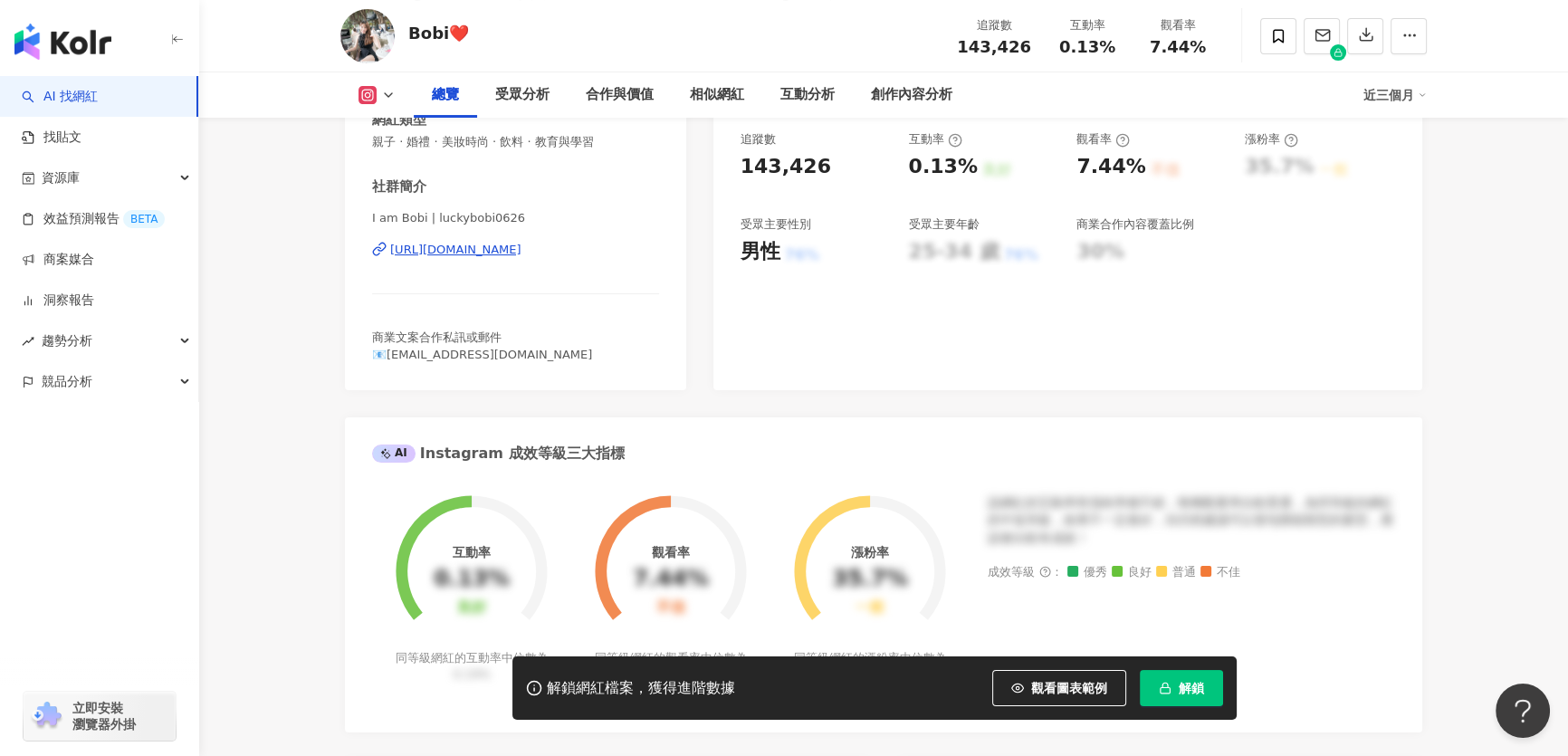
click at [498, 247] on div "[URL][DOMAIN_NAME]" at bounding box center [456, 250] width 132 height 16
